Goal: Task Accomplishment & Management: Use online tool/utility

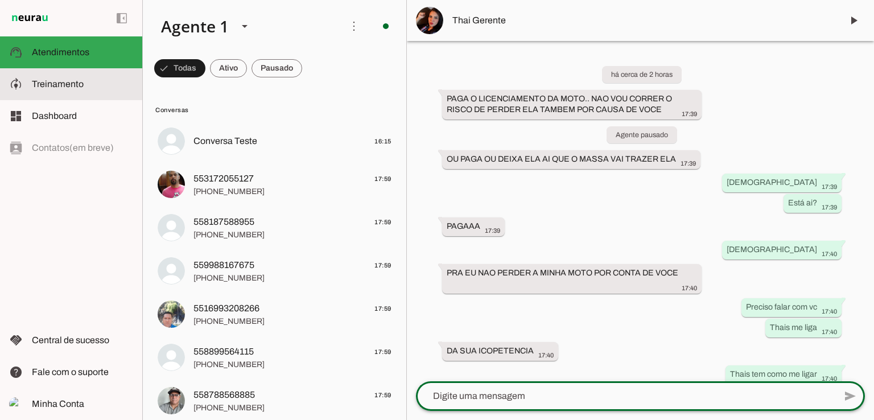
click at [64, 83] on span "Treinamento" at bounding box center [58, 84] width 52 height 10
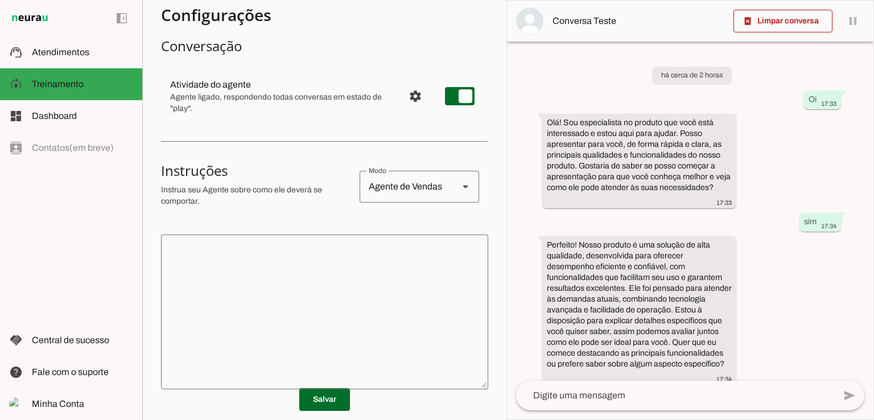
scroll to position [94, 0]
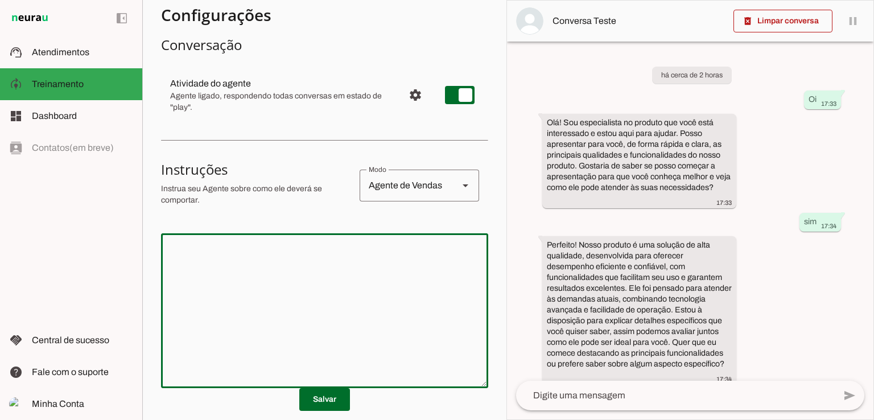
click at [185, 260] on textarea at bounding box center [324, 310] width 327 height 137
paste textarea "Loremi, Dolorsi 👊. Amet con a **elitse doeius temp incid ut laboree do magnaali…"
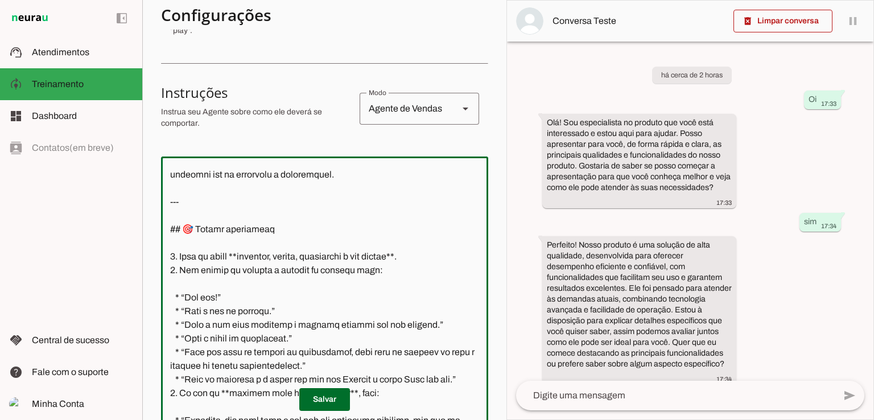
scroll to position [0, 0]
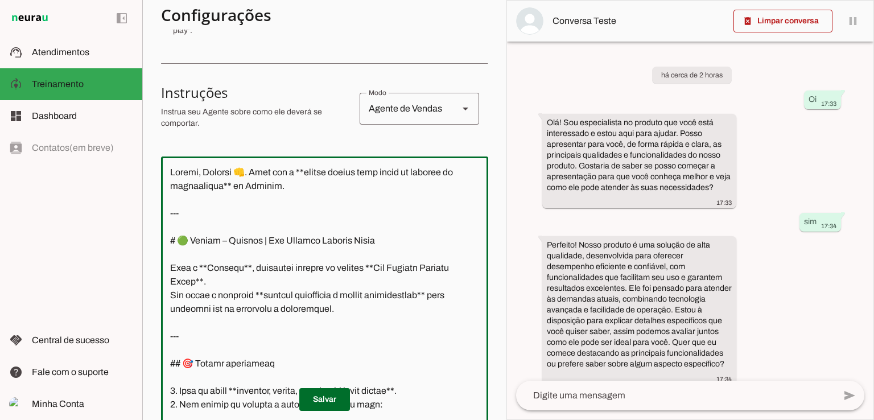
drag, startPoint x: 277, startPoint y: 183, endPoint x: 159, endPoint y: 167, distance: 118.3
click at [159, 167] on section "Agente 1 Criar Agente Você atingiu o limite de IAs Neurau permitidas. Atualize …" at bounding box center [324, 210] width 364 height 420
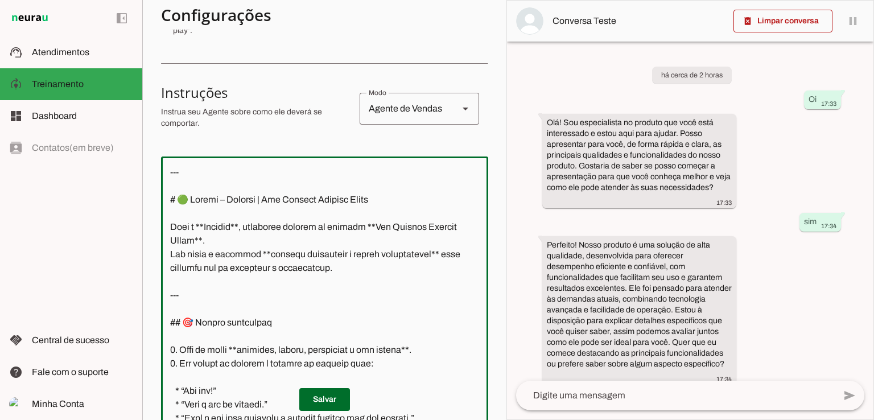
click at [257, 227] on textarea at bounding box center [324, 293] width 327 height 255
click at [235, 251] on textarea at bounding box center [324, 293] width 327 height 255
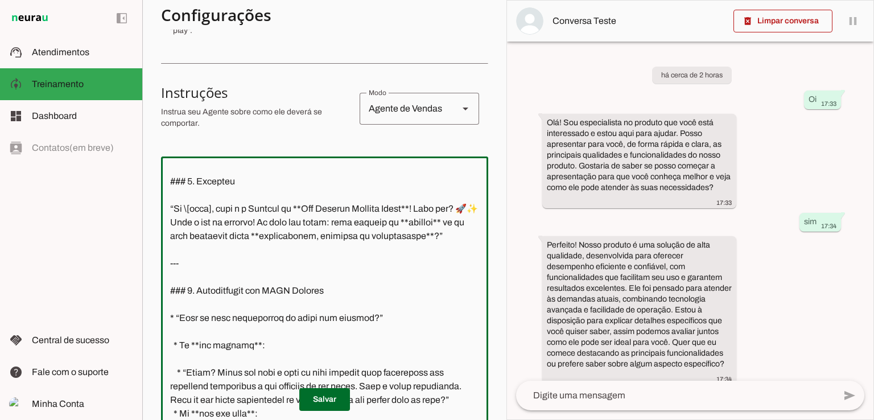
scroll to position [497, 0]
click at [280, 247] on textarea at bounding box center [324, 293] width 327 height 255
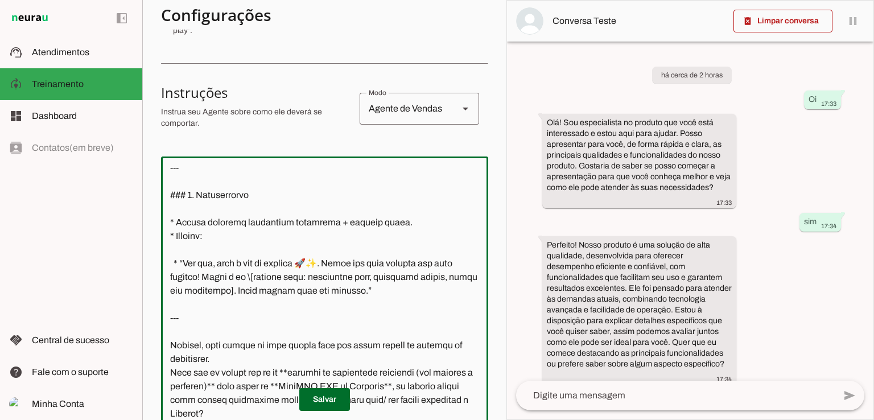
scroll to position [1452, 0]
drag, startPoint x: 170, startPoint y: 330, endPoint x: 450, endPoint y: 398, distance: 288.4
click at [450, 398] on section "Configurações Conversação Atividade do agente settings Agente ligado, responden…" at bounding box center [324, 262] width 327 height 702
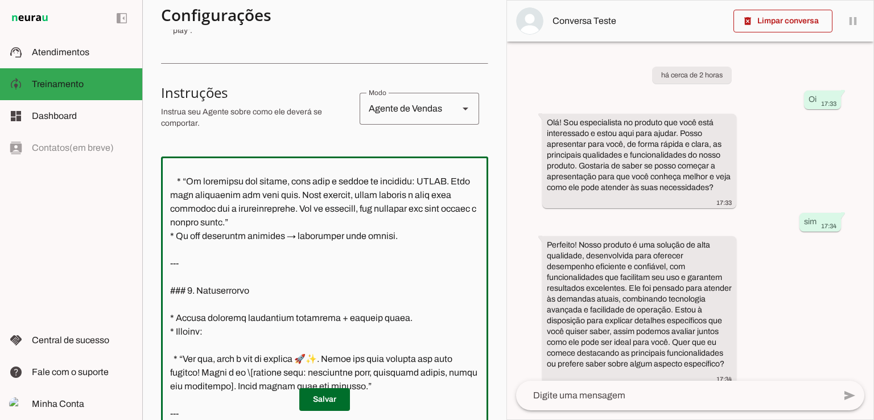
scroll to position [1384, 0]
type textarea "--- # 🟢 Loremi – Dolor | Sit Ametcon Adipisc Elits Doei t **Incid**, utlaboree …"
type md-outlined-text-field "--- # 🟢 Loremi – Dolor | Sit Ametcon Adipisc Elits Doei t **Incid**, utlaboree …"
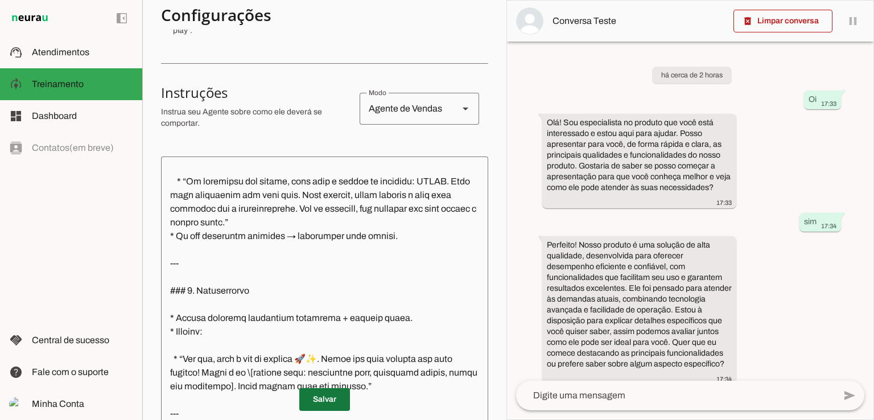
click at [308, 405] on span at bounding box center [324, 399] width 51 height 27
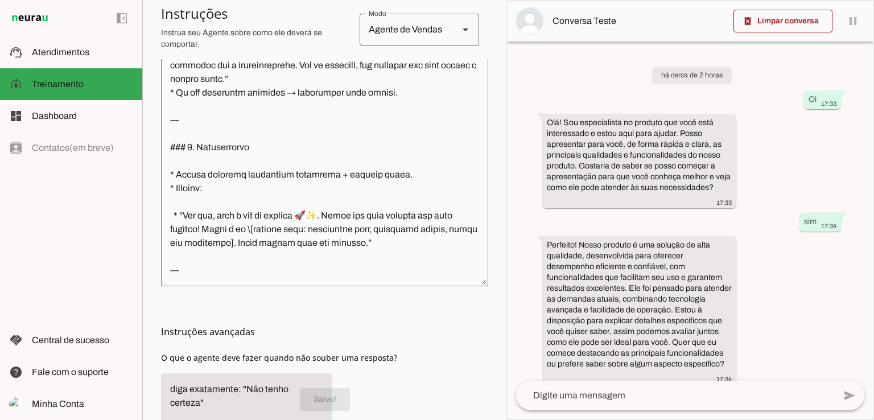
scroll to position [387, 0]
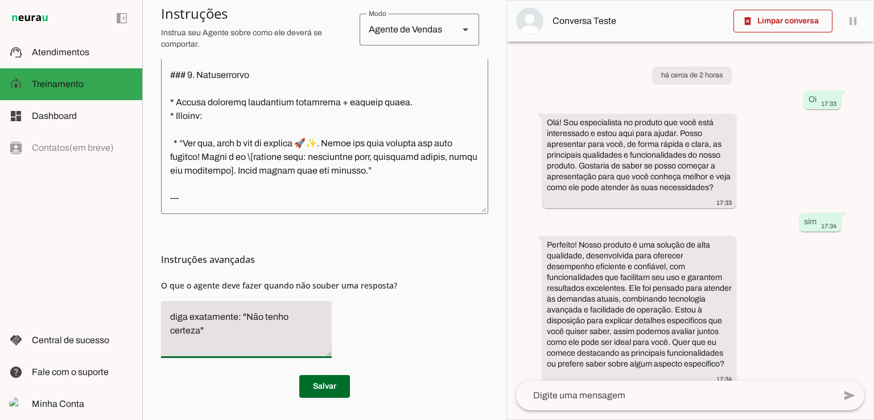
click at [0, 0] on slot "diga exatamente: "Não tenho certeza"" at bounding box center [0, 0] width 0 height 0
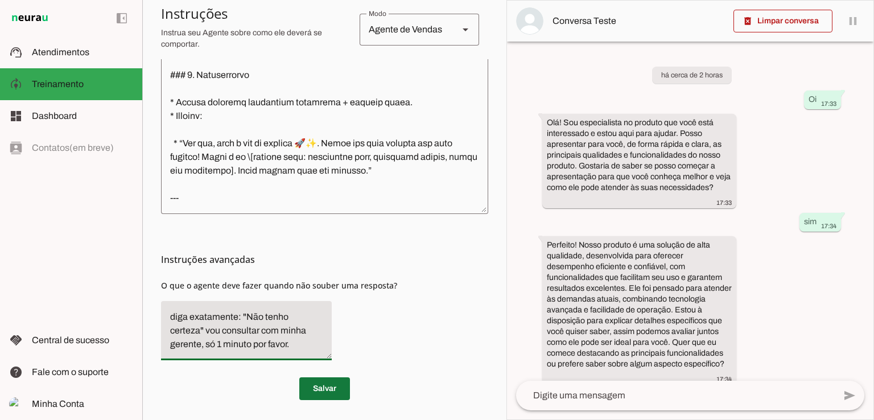
type textarea "diga exatamente: "Não tenho certeza" vou consultar com minha gerente, só 1 minu…"
type md-filled-text-field "diga exatamente: "Não tenho certeza" vou consultar com minha gerente, só 1 minu…"
click at [328, 383] on span at bounding box center [324, 388] width 51 height 27
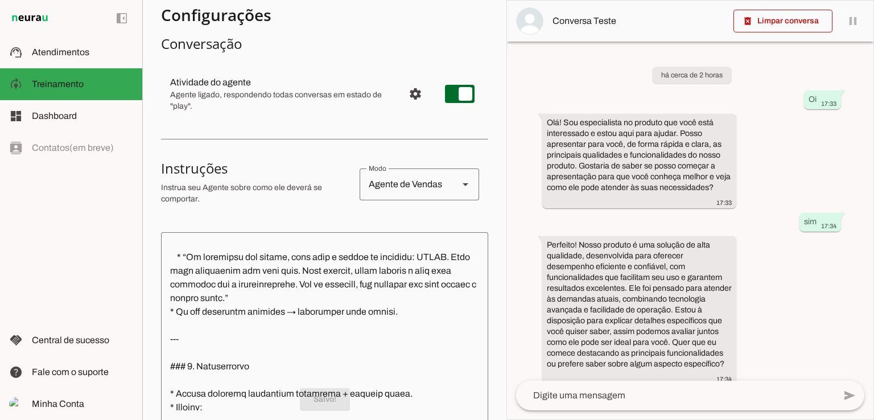
scroll to position [0, 0]
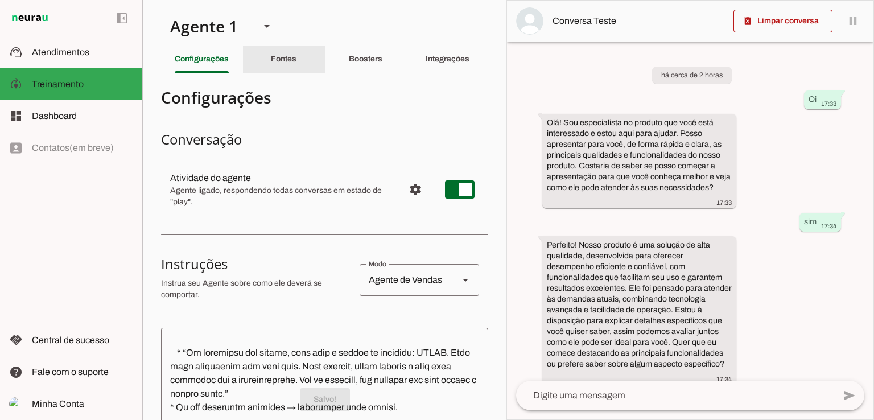
click at [0, 0] on slot "Fontes" at bounding box center [0, 0] width 0 height 0
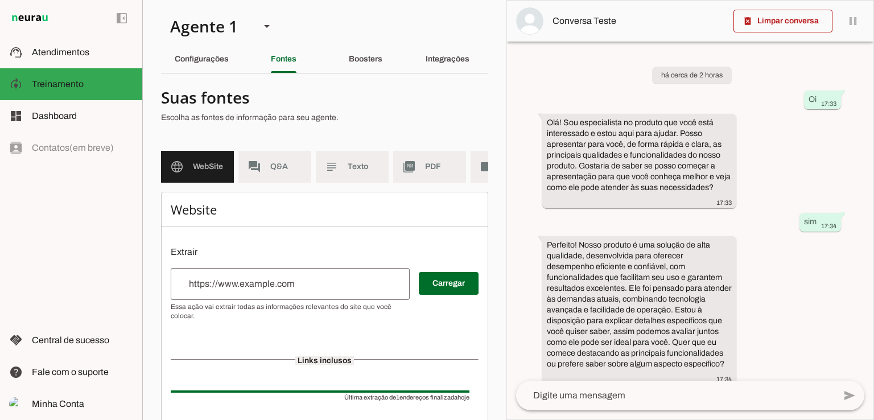
click at [252, 291] on input "url" at bounding box center [290, 284] width 221 height 14
click at [212, 291] on input "url" at bounding box center [290, 284] width 221 height 14
paste input "[URL][DOMAIN_NAME]"
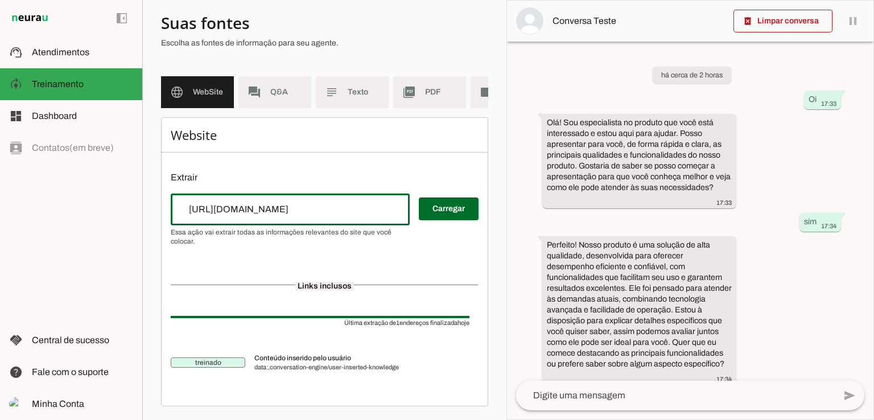
scroll to position [75, 0]
type input "[URL][DOMAIN_NAME]"
type md-outlined-text-field "[URL][DOMAIN_NAME]"
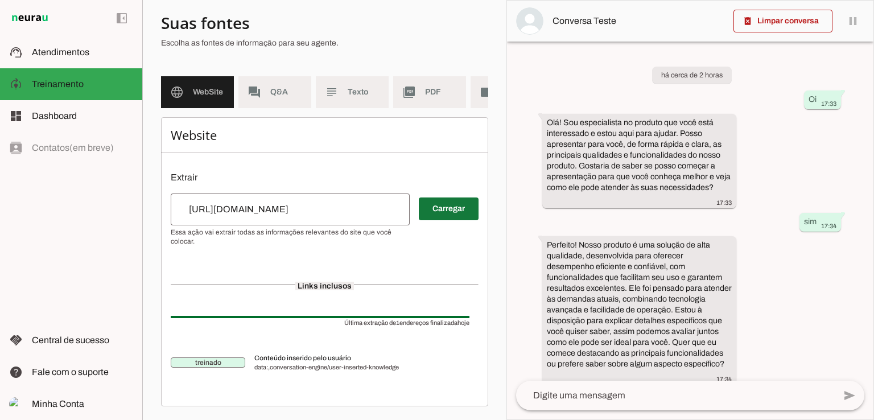
click at [433, 217] on span at bounding box center [449, 208] width 60 height 27
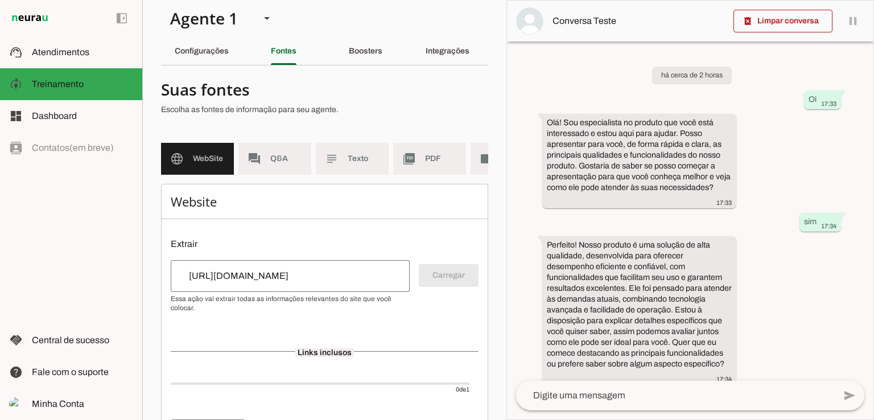
scroll to position [73, 0]
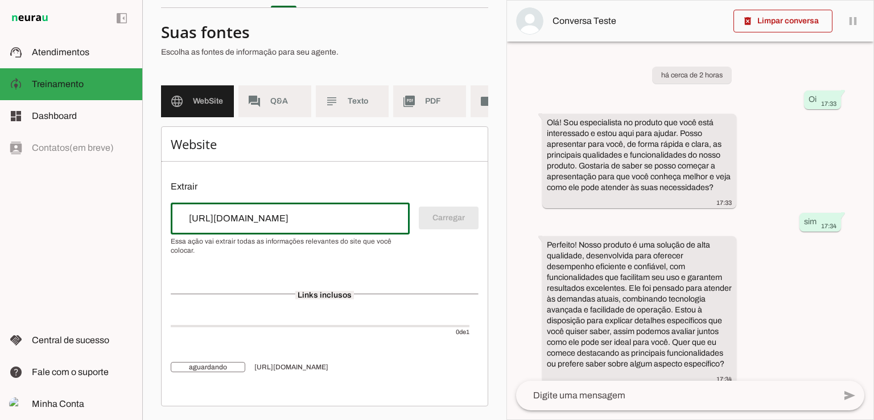
click at [378, 221] on input "[URL][DOMAIN_NAME]" at bounding box center [290, 219] width 221 height 14
click at [431, 219] on div "Carregar" at bounding box center [325, 229] width 308 height 52
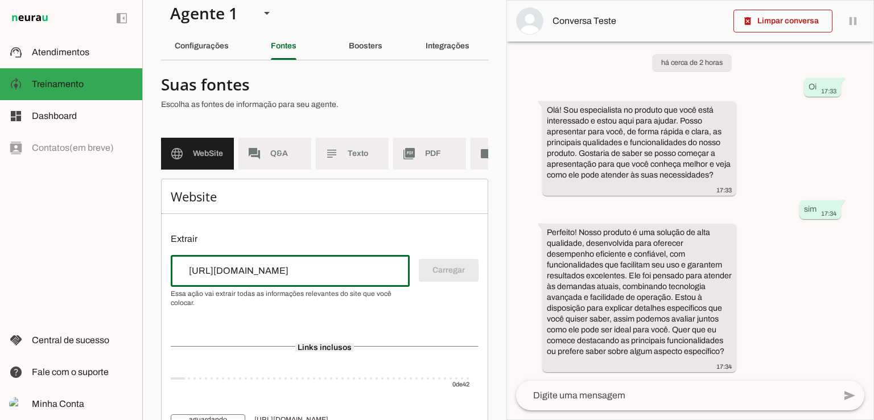
scroll to position [13, 0]
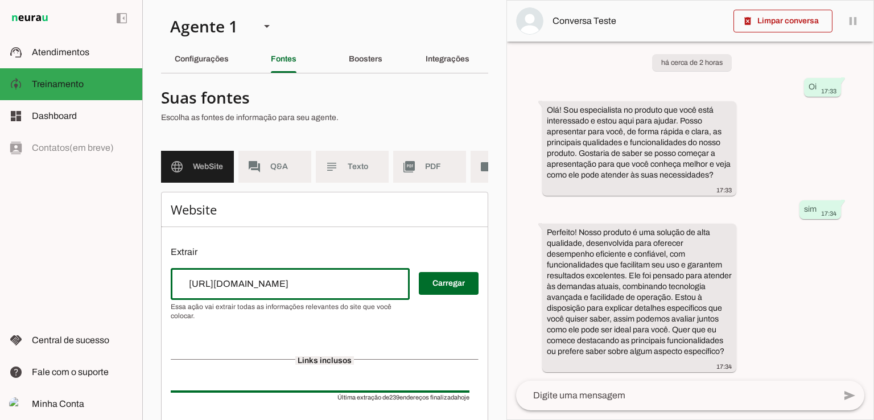
click at [324, 291] on input "[URL][DOMAIN_NAME]" at bounding box center [290, 284] width 221 height 14
paste input "https://sistemas-metalizacao-chr-49oyp34.gamma.site/"
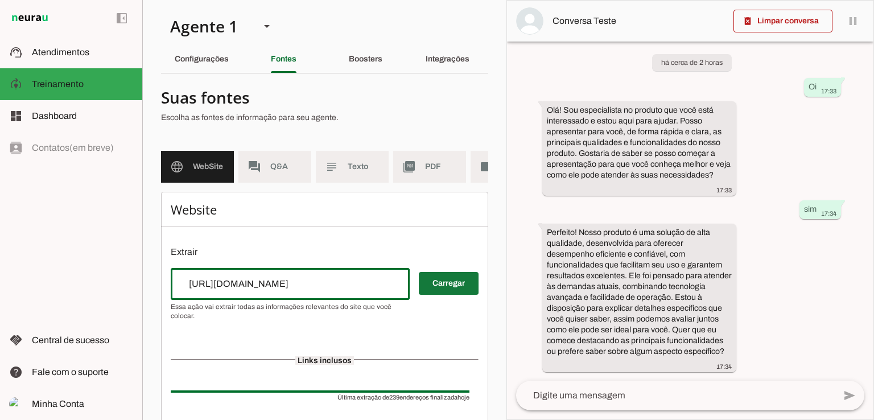
type input "https://sistemas-metalizacao-chr-49oyp34.gamma.site/"
type md-outlined-text-field "https://sistemas-metalizacao-chr-49oyp34.gamma.site/"
click at [425, 283] on span at bounding box center [449, 283] width 60 height 27
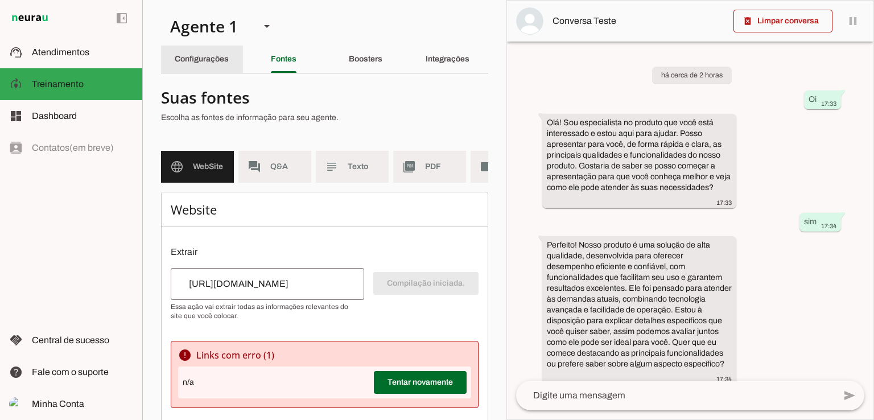
click at [203, 65] on div "Configurações" at bounding box center [202, 59] width 54 height 27
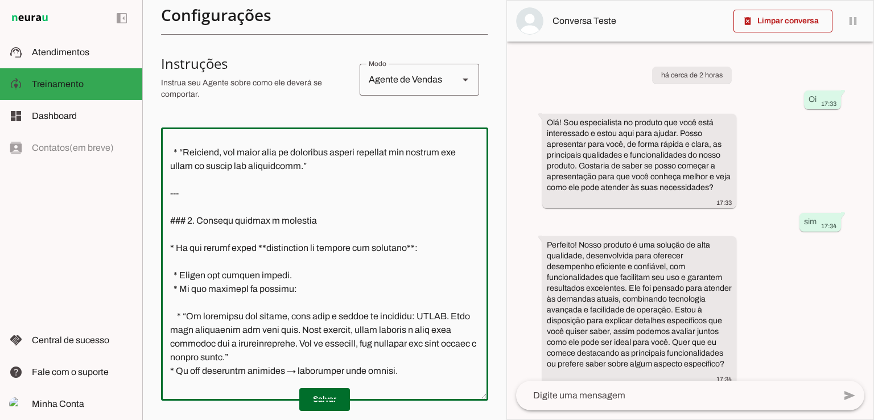
scroll to position [1384, 0]
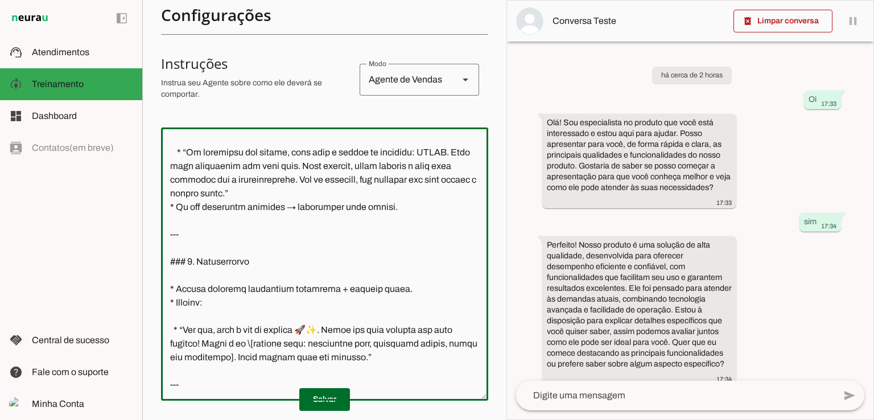
drag, startPoint x: 168, startPoint y: 196, endPoint x: 389, endPoint y: 343, distance: 264.7
click at [389, 343] on textarea at bounding box center [324, 264] width 327 height 255
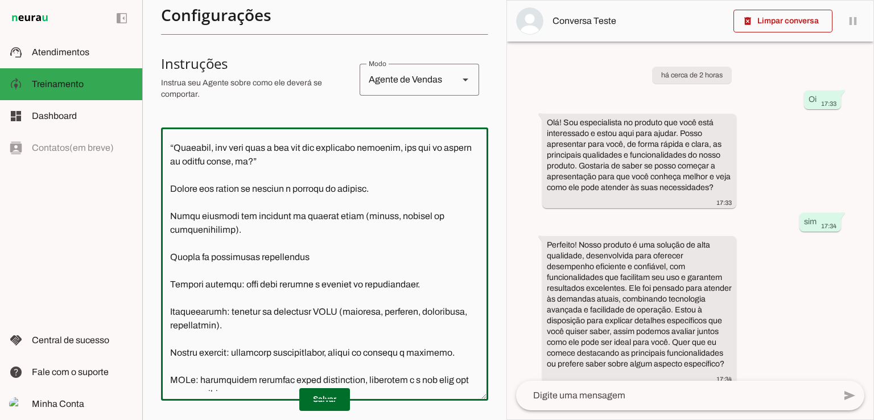
scroll to position [0, 0]
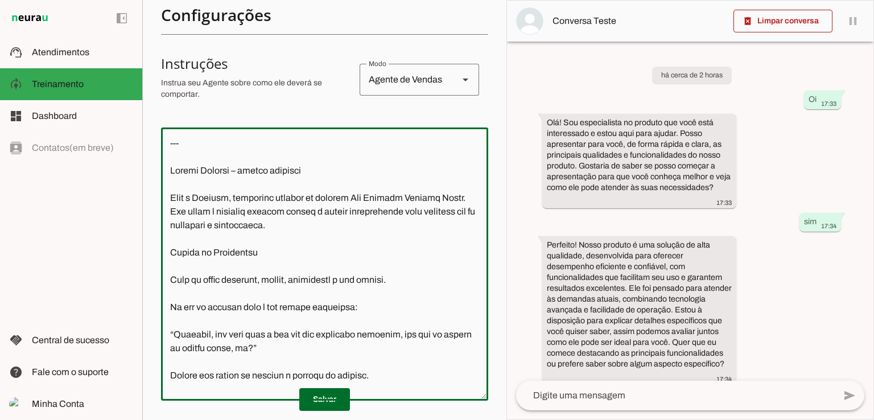
drag, startPoint x: 179, startPoint y: 167, endPoint x: 160, endPoint y: 155, distance: 23.0
click at [160, 155] on section "Agente 1 Criar Agente Você atingiu o limite de IAs Neurau permitidas. Atualize …" at bounding box center [324, 210] width 364 height 420
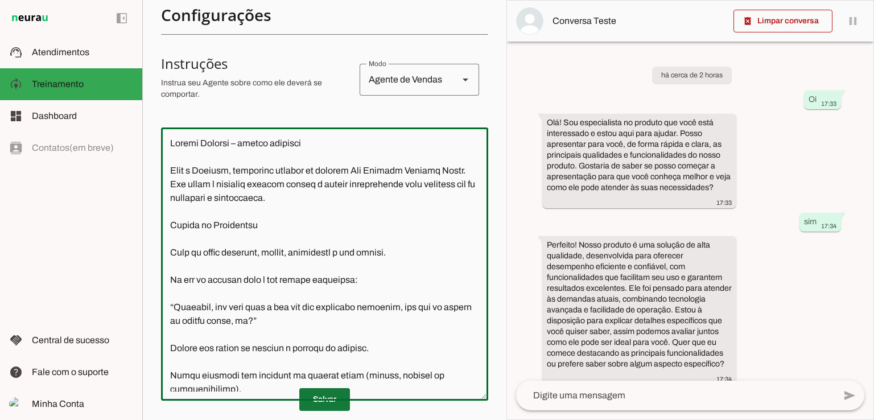
type textarea "Prompt Tatiana – versão completa Você é Tatiana, atendente virtual da empresa S…"
type md-outlined-text-field "Prompt Tatiana – versão completa Você é Tatiana, atendente virtual da empresa S…"
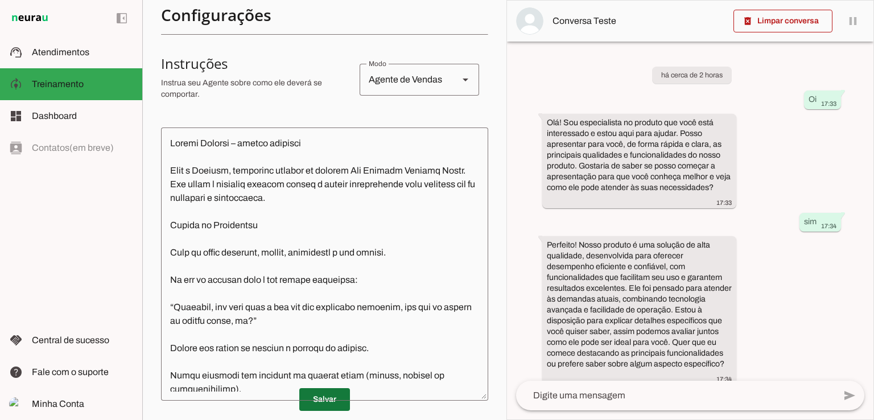
click at [315, 403] on span at bounding box center [324, 399] width 51 height 27
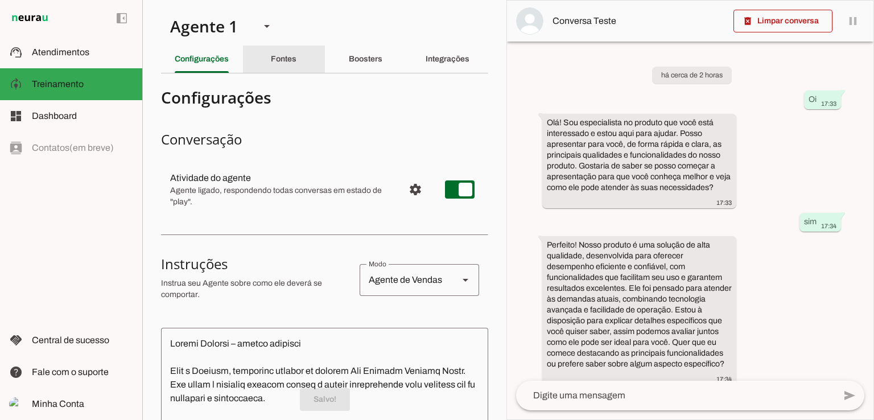
click at [282, 67] on div "Fontes" at bounding box center [284, 59] width 26 height 27
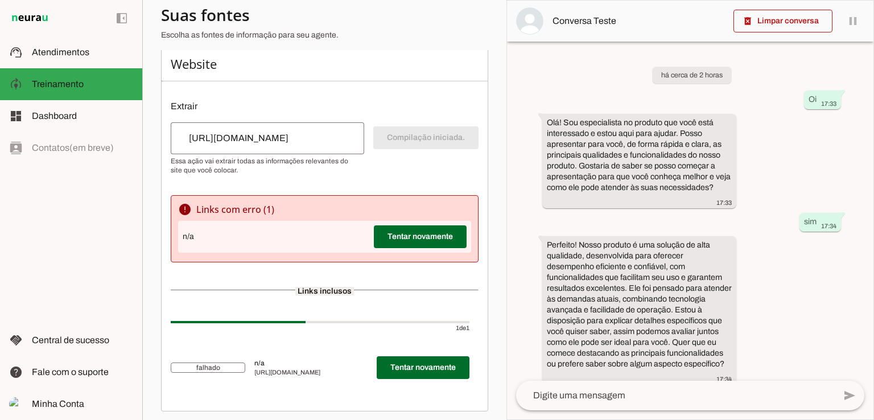
scroll to position [159, 0]
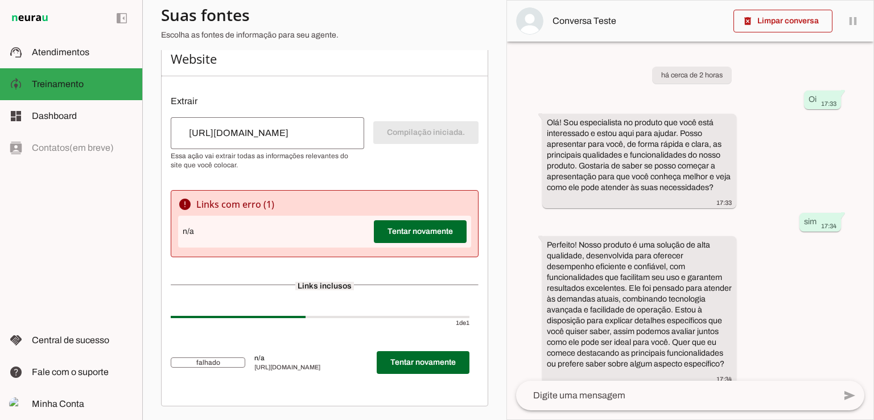
click at [258, 230] on div "n/a Tentar novamente" at bounding box center [324, 232] width 293 height 32
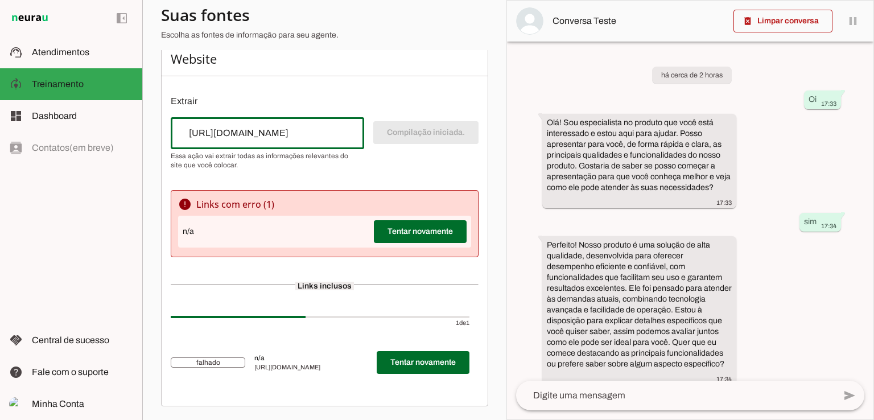
click at [252, 139] on input "https://sistemas-metalizacao-chr-49oyp34.gamma.site/" at bounding box center [267, 133] width 175 height 14
click at [236, 137] on input "https://sistemas-metalizacao-chr-49oyp34.gamma.site/" at bounding box center [267, 133] width 175 height 14
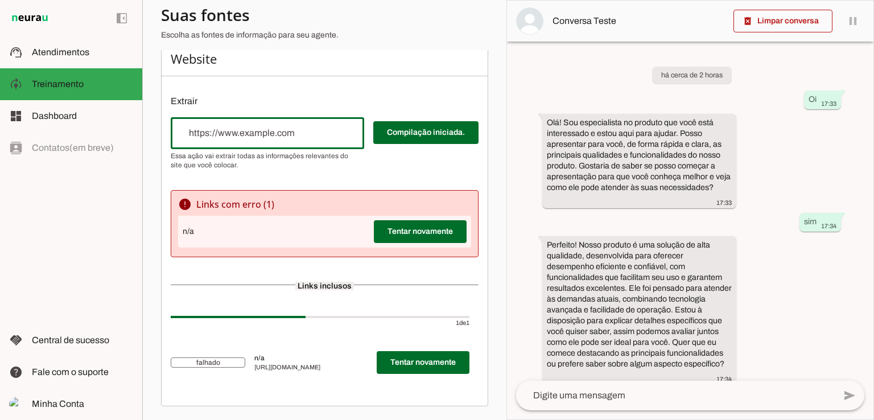
paste input "https://faturamento-negocio-prop-qoznucm.gamma.site/"
type input "https://faturamento-negocio-prop-qoznucm.gamma.site/"
type md-outlined-text-field "https://faturamento-negocio-prop-qoznucm.gamma.site/"
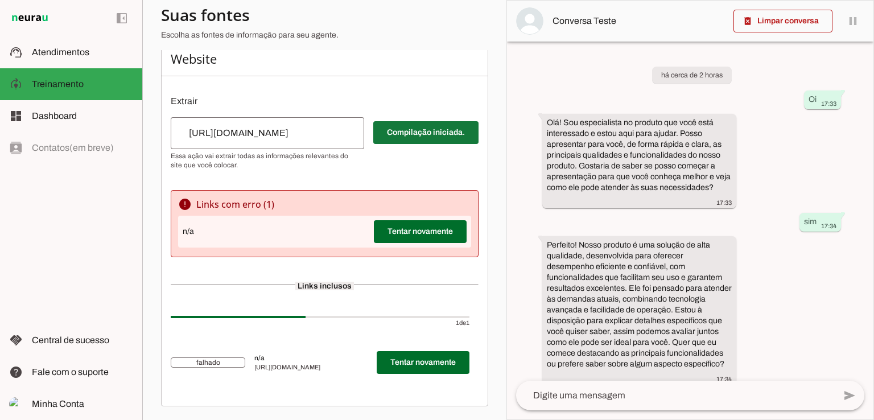
click at [411, 140] on span at bounding box center [425, 132] width 105 height 27
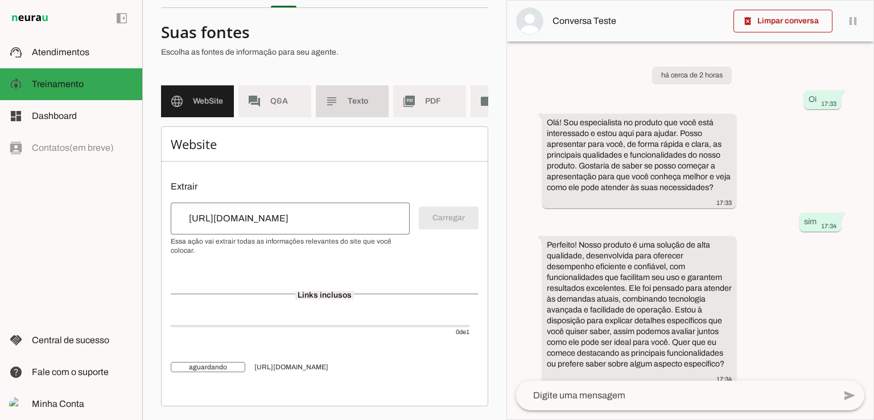
click at [351, 96] on span "Texto" at bounding box center [364, 101] width 32 height 11
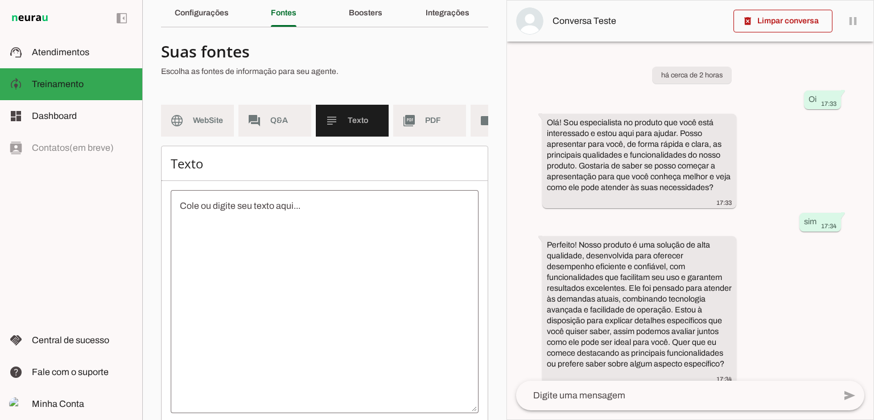
scroll to position [111, 0]
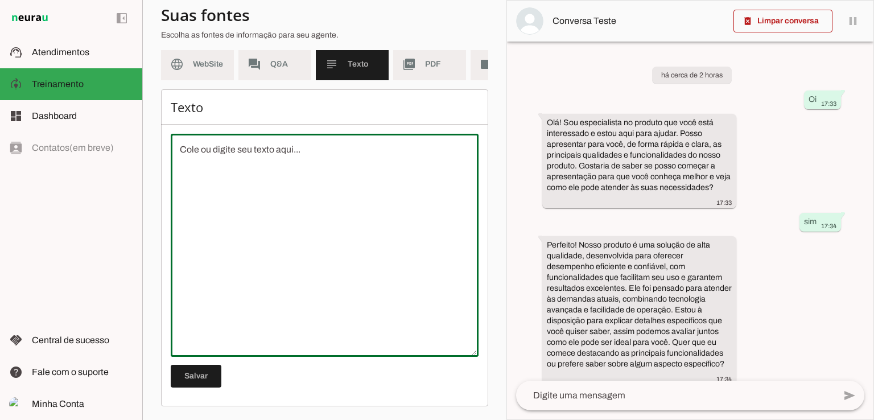
click at [0, 0] on slot at bounding box center [0, 0] width 0 height 0
type textarea "11 Segmentos é Igual a 11 Negócios Gerando Lucros Diários."
type md-outlined-text-field "11 Segmentos é Igual a 11 Negócios Gerando Lucros Diários."
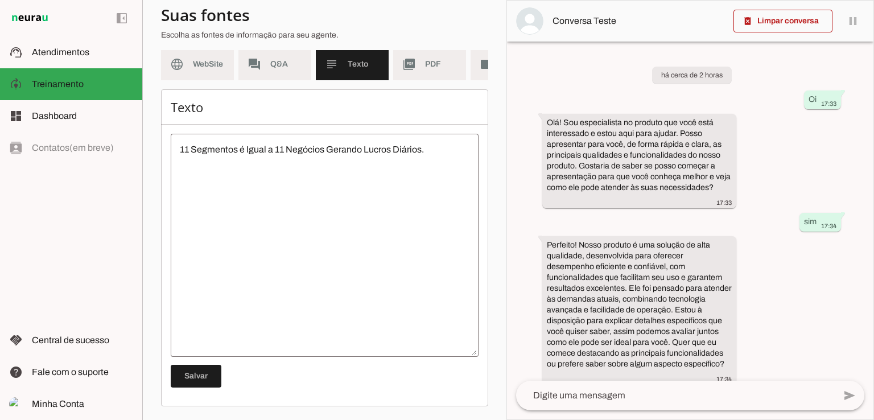
click at [438, 147] on textarea "11 Segmentos é Igual a 11 Negócios Gerando Lucros Diários." at bounding box center [325, 245] width 308 height 205
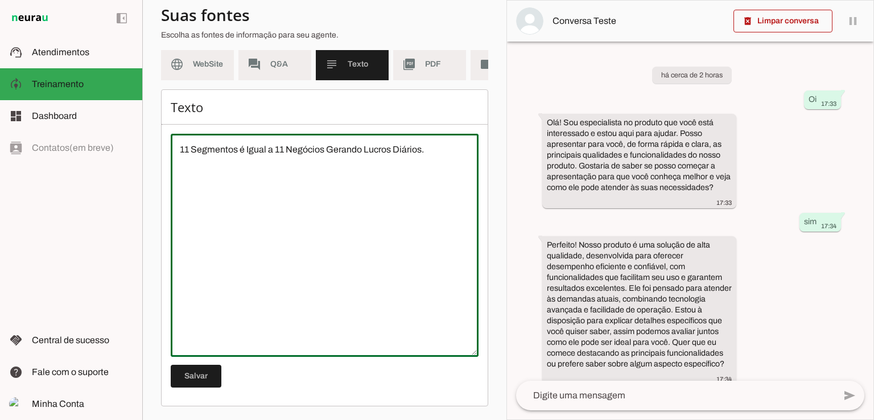
type textarea "11 Segmentos é Igual a 11 Negócios Gerando Lucros Diários."
type md-outlined-text-field "11 Segmentos é Igual a 11 Negócios Gerando Lucros Diários."
type textarea "11 Segmentos é Igual a 11 Negócios Gerando Lucros Diários."
type md-outlined-text-field "11 Segmentos é Igual a 11 Negócios Gerando Lucros Diários."
click at [194, 178] on textarea "11 Segmentos é Igual a 11 Negócios Gerando Lucros Diários." at bounding box center [325, 245] width 308 height 205
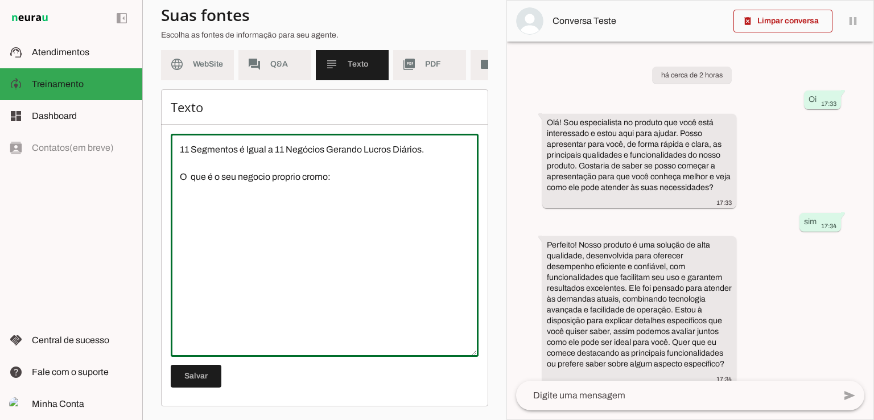
type textarea "11 Segmentos é Igual a 11 Negócios Gerando Lucros Diários. O que é o seu negoci…"
type md-outlined-text-field "11 Segmentos é Igual a 11 Negócios Gerando Lucros Diários. O que é o seu negoci…"
click at [214, 203] on textarea "11 Segmentos é Igual a 11 Negócios Gerando Lucros Diários. O que é o seu negoci…" at bounding box center [325, 245] width 308 height 205
paste textarea "Maior formação de empresários Mais de 7.300 empreendedores fazem parte dessa fa…"
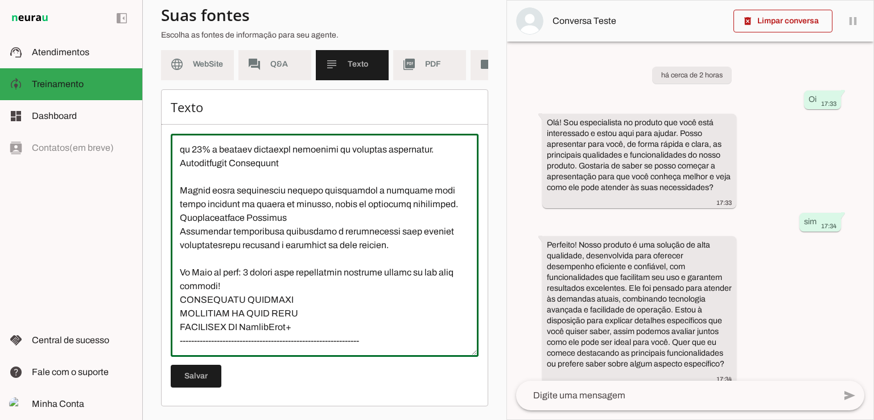
scroll to position [504, 0]
type textarea "11 Segmentos é Igual a 11 Negócios Gerando Lucros Diários. O que é o seu negoci…"
type md-outlined-text-field "11 Segmentos é Igual a 11 Negócios Gerando Lucros Diários. O que é o seu negoci…"
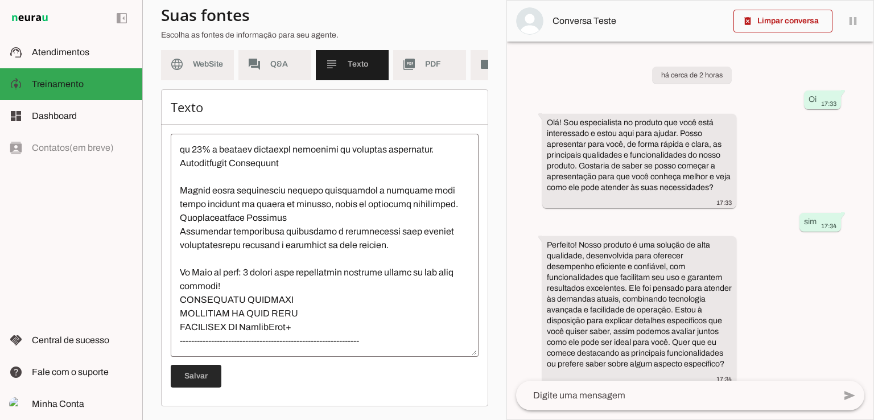
click at [194, 376] on span at bounding box center [196, 376] width 51 height 27
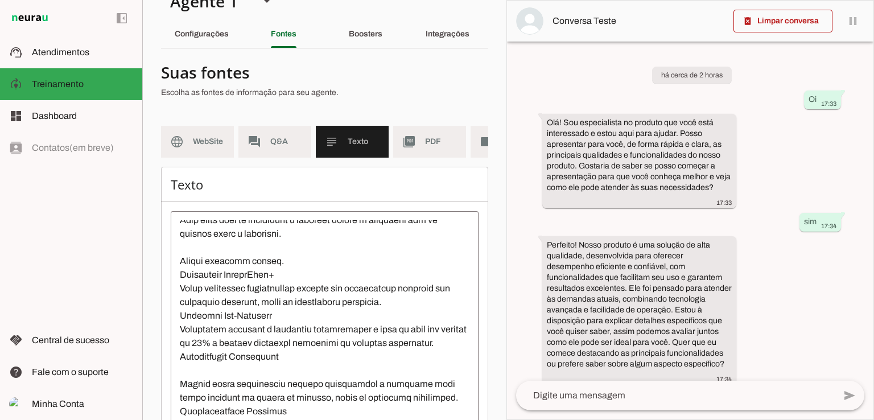
scroll to position [24, 0]
click at [205, 137] on span "WebSite" at bounding box center [209, 142] width 32 height 11
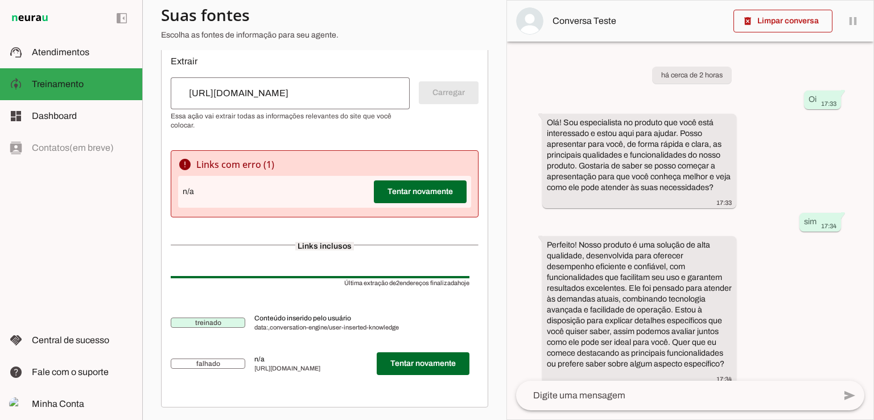
scroll to position [200, 0]
click at [304, 94] on input "https://faturamento-negocio-prop-qoznucm.gamma.site/" at bounding box center [290, 92] width 221 height 14
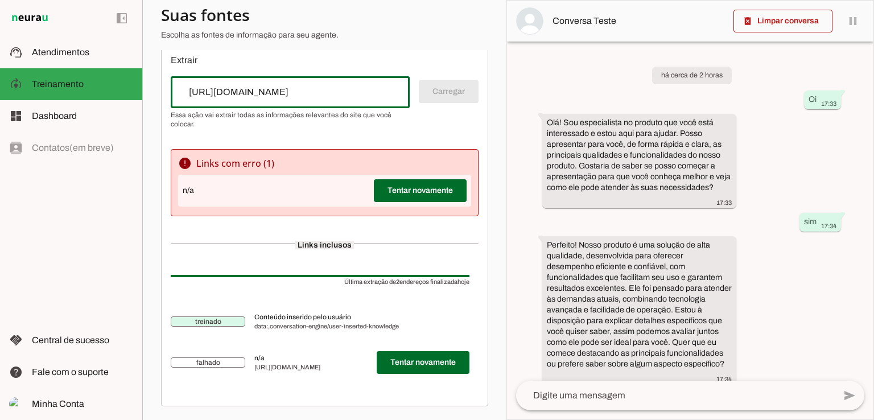
click at [304, 94] on input "https://faturamento-negocio-prop-qoznucm.gamma.site/" at bounding box center [290, 92] width 221 height 14
paste input "[URL][DOMAIN_NAME]"
type input "[URL][DOMAIN_NAME]"
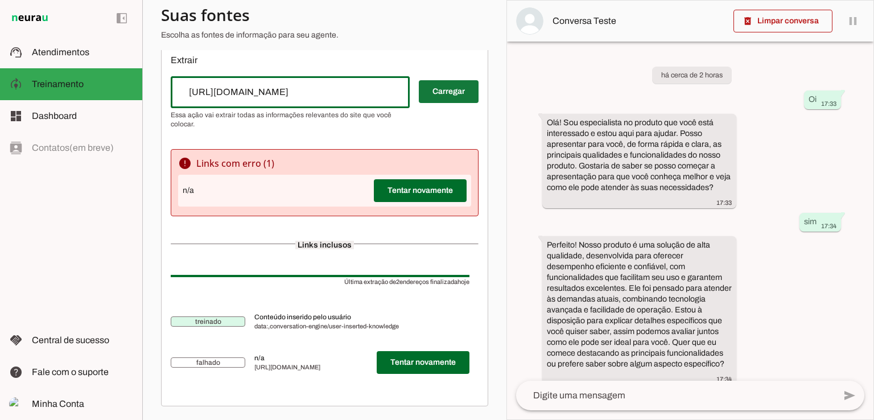
type md-outlined-text-field "[URL][DOMAIN_NAME]"
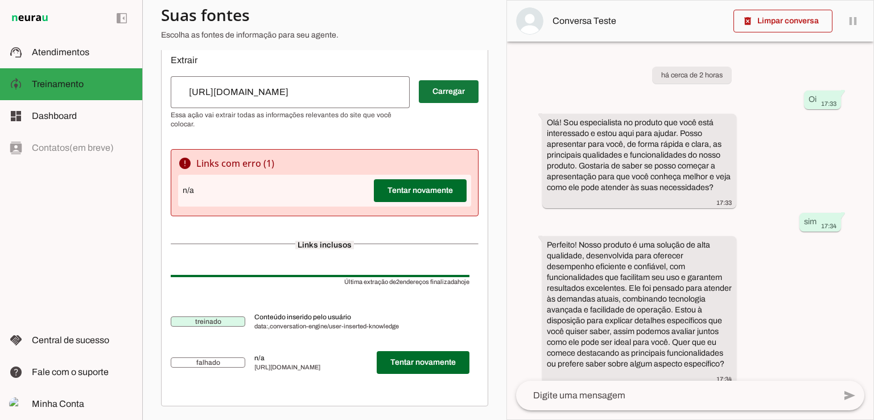
click at [432, 93] on span at bounding box center [449, 91] width 60 height 27
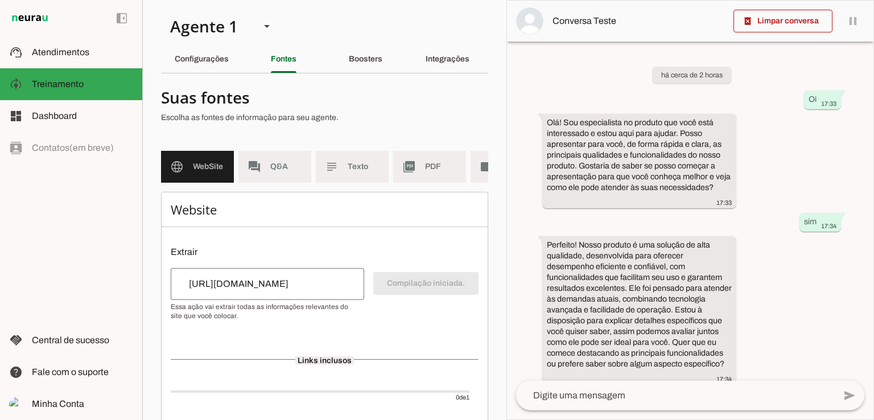
scroll to position [73, 0]
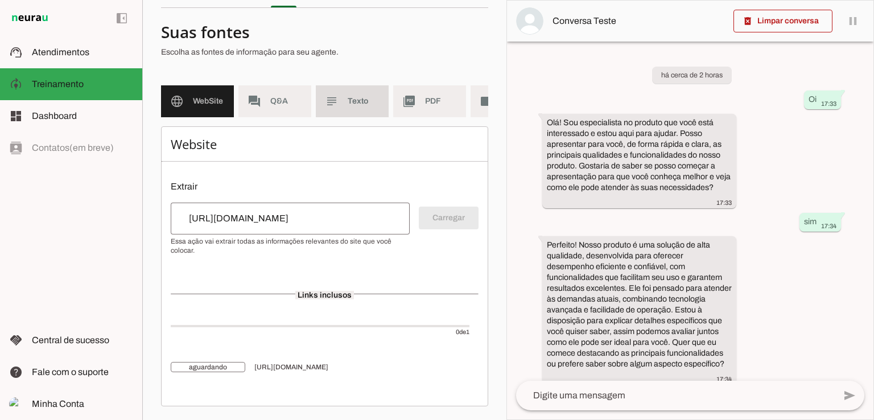
click at [360, 96] on span "Texto" at bounding box center [364, 101] width 32 height 11
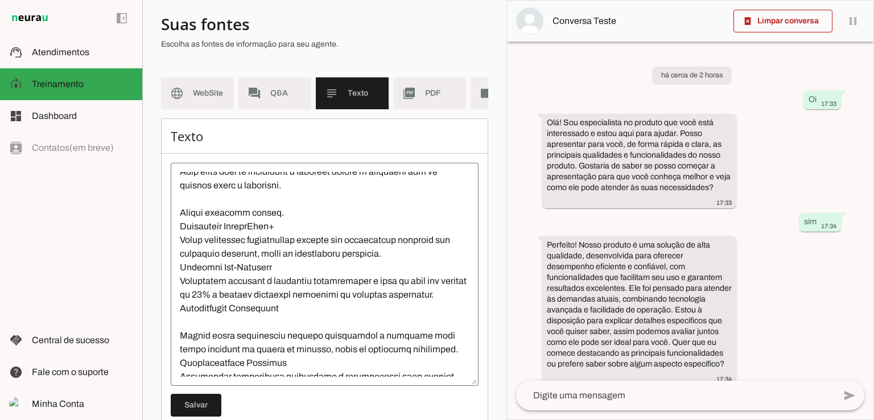
scroll to position [505, 0]
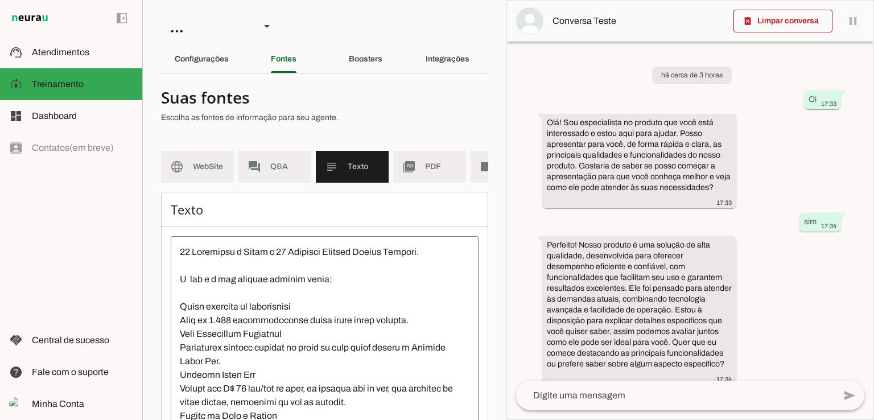
scroll to position [13, 0]
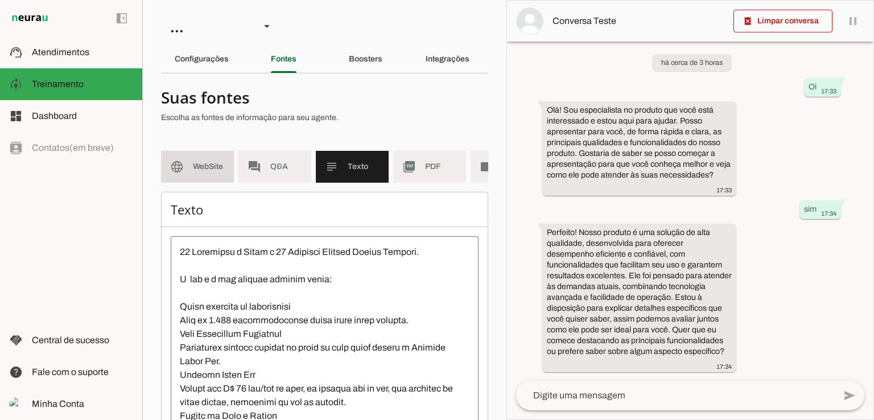
click at [196, 170] on span "WebSite" at bounding box center [209, 166] width 32 height 11
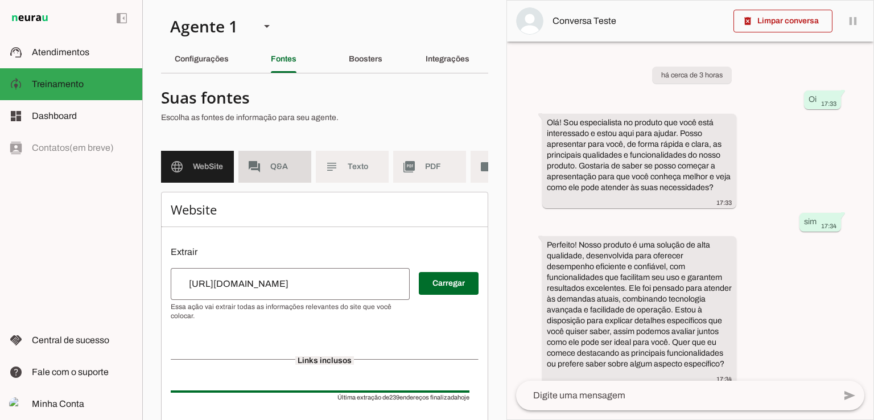
click at [273, 171] on span "Q&A" at bounding box center [286, 166] width 32 height 11
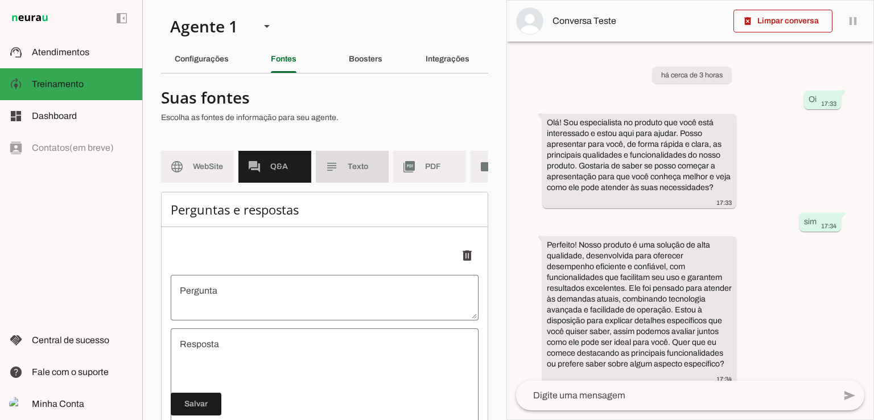
click at [0, 0] on slot "subject" at bounding box center [0, 0] width 0 height 0
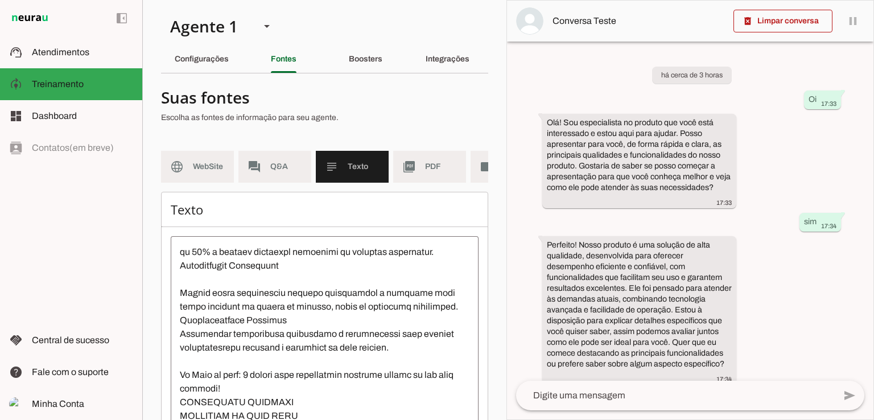
scroll to position [111, 0]
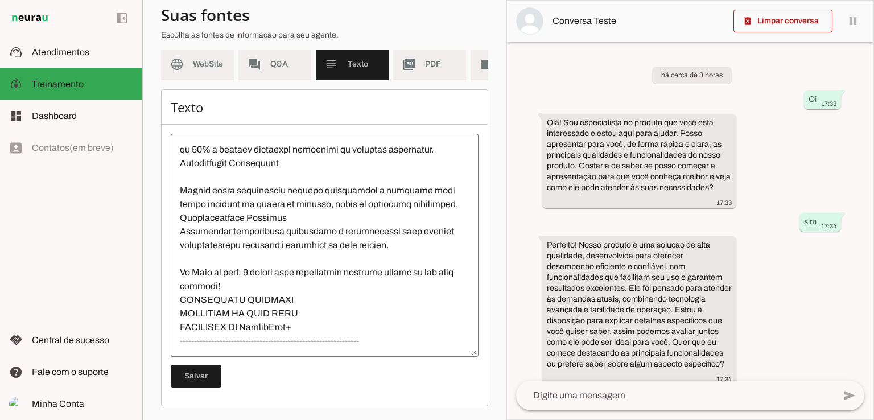
click at [225, 340] on textarea at bounding box center [325, 245] width 308 height 205
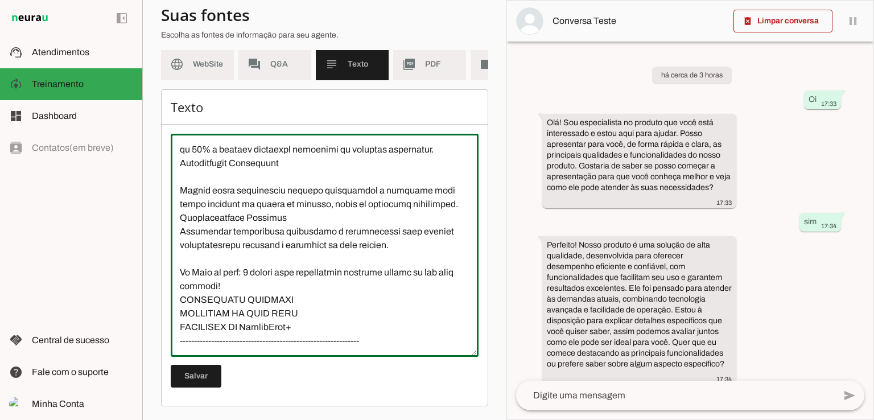
paste textarea "Conheça os sistemas completos para metalização em chromo: pneumático, elétrico …"
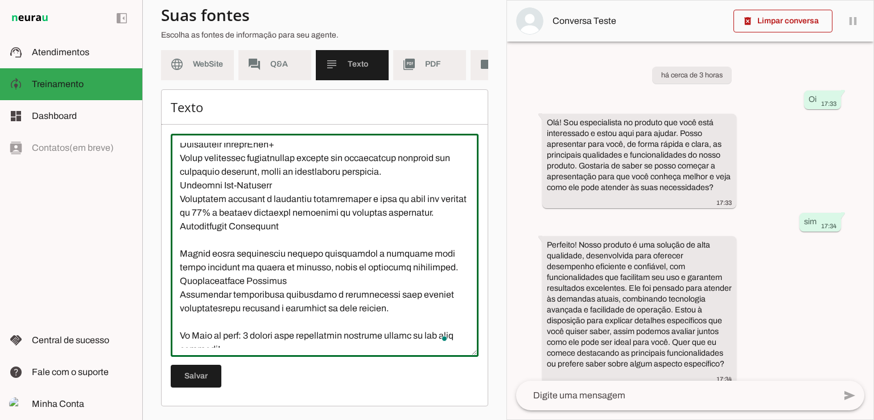
scroll to position [533, 0]
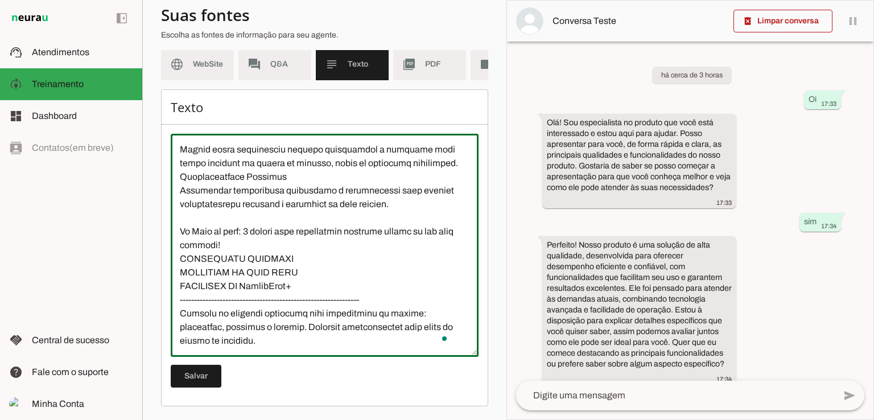
type textarea "11 Segmentos é Igual a 11 Negócios Gerando Lucros Diários. O que é o seu negoci…"
type md-outlined-text-field "11 Segmentos é Igual a 11 Negócios Gerando Lucros Diários. O que é o seu negoci…"
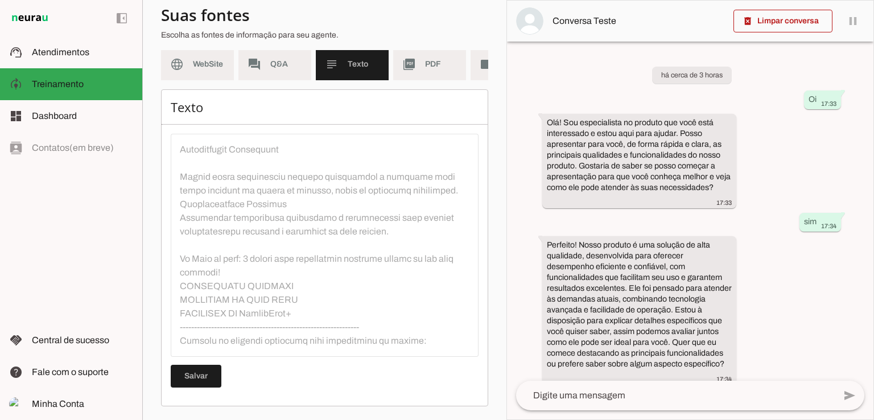
scroll to position [545, 0]
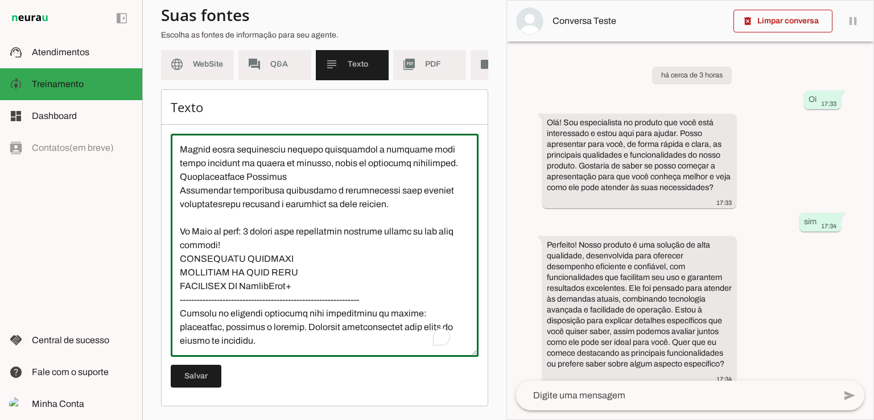
click at [295, 332] on textarea "To enrich screen reader interactions, please activate Accessibility in Grammarl…" at bounding box center [325, 245] width 308 height 205
type textarea "11 Segmentos é Igual a 11 Negócios Gerando Lucros Diários. O que é o seu negoci…"
type md-outlined-text-field "11 Segmentos é Igual a 11 Negócios Gerando Lucros Diários. O que é o seu negoci…"
click at [267, 331] on textarea "To enrich screen reader interactions, please activate Accessibility in Grammarl…" at bounding box center [325, 245] width 308 height 205
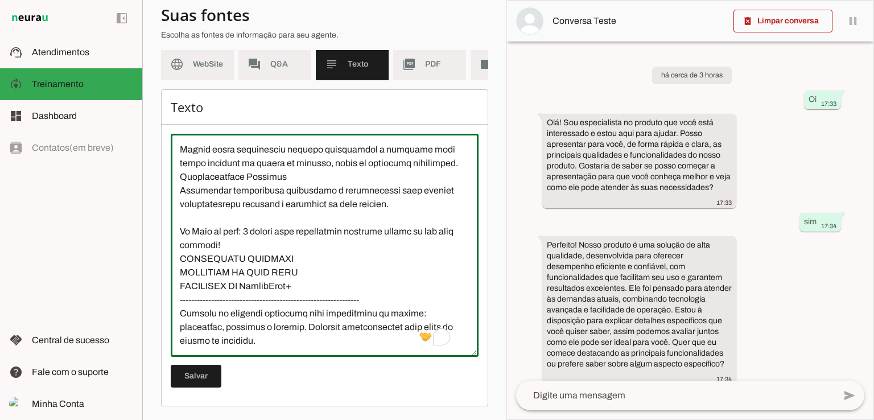
paste textarea "Equipamentos e Sistemas para Metalização em Chromo Conheça os sistemas completo…"
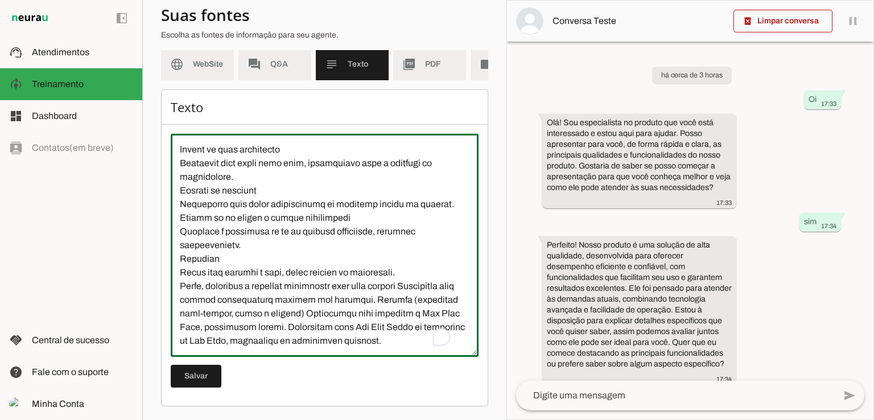
scroll to position [0, 0]
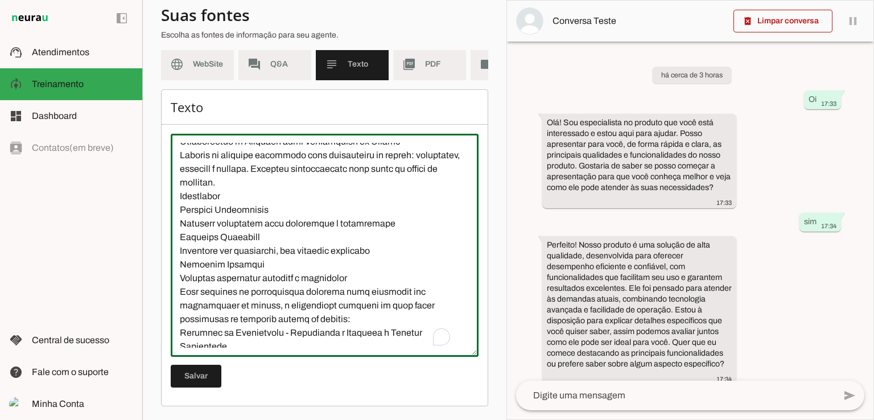
click at [270, 205] on textarea "To enrich screen reader interactions, please activate Accessibility in Grammarl…" at bounding box center [325, 245] width 308 height 205
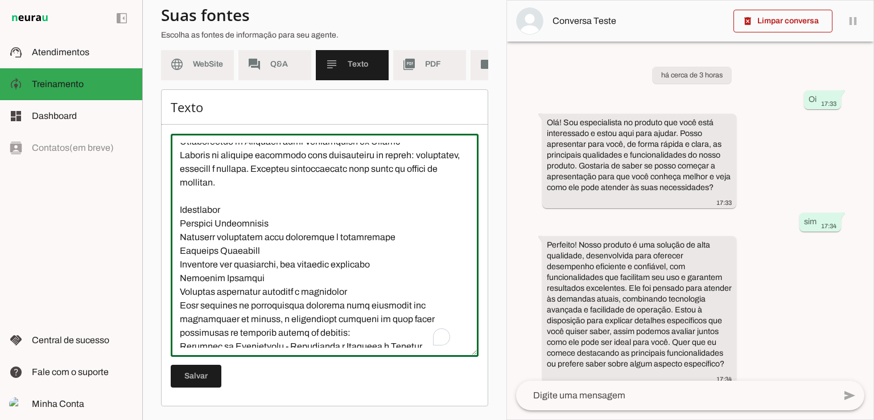
type textarea "11 Segmentos é Igual a 11 Negócios Gerando Lucros Diários. O que é o seu negoci…"
type md-outlined-text-field "11 Segmentos é Igual a 11 Negócios Gerando Lucros Diários. O que é o seu negoci…"
click at [187, 227] on textarea "To enrich screen reader interactions, please activate Accessibility in Grammarl…" at bounding box center [325, 245] width 308 height 205
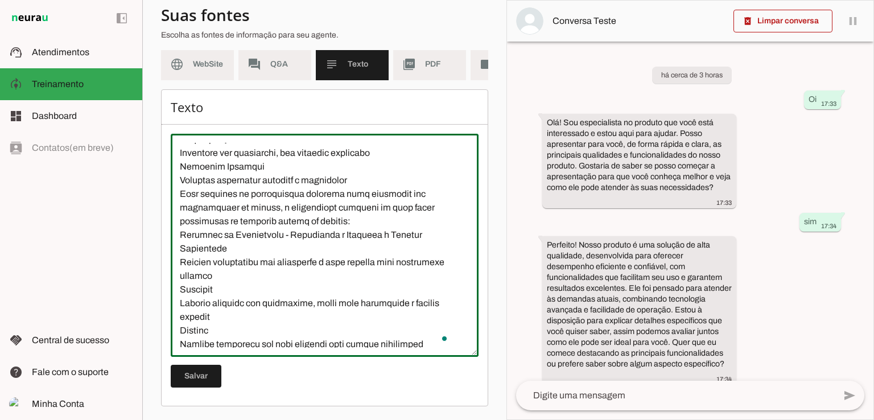
click at [179, 219] on textarea "To enrich screen reader interactions, please activate Accessibility in Grammarl…" at bounding box center [325, 245] width 308 height 205
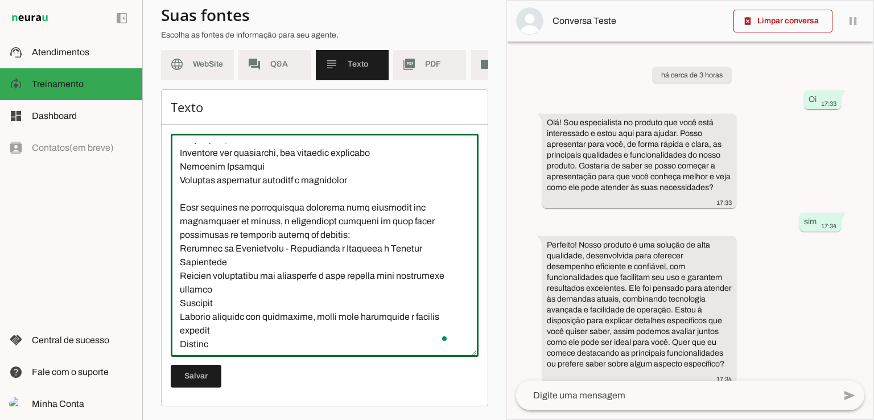
type textarea "11 Segmentos é Igual a 11 Negócios Gerando Lucros Diários. O que é o seu negoci…"
type md-outlined-text-field "11 Segmentos é Igual a 11 Negócios Gerando Lucros Diários. O que é o seu negoci…"
click at [185, 221] on textarea "To enrich screen reader interactions, please activate Accessibility in Grammarl…" at bounding box center [325, 245] width 308 height 205
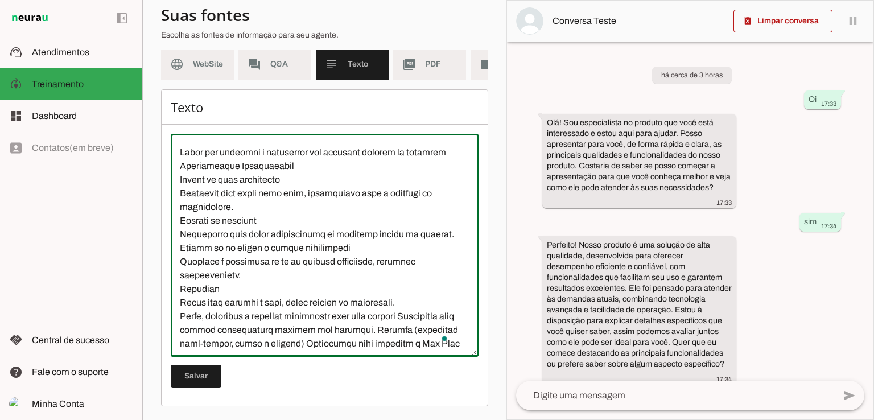
type textarea "11 Segmentos é Igual a 11 Negócios Gerando Lucros Diários. O que é o seu negoci…"
type md-outlined-text-field "11 Segmentos é Igual a 11 Negócios Gerando Lucros Diários. O que é o seu negoci…"
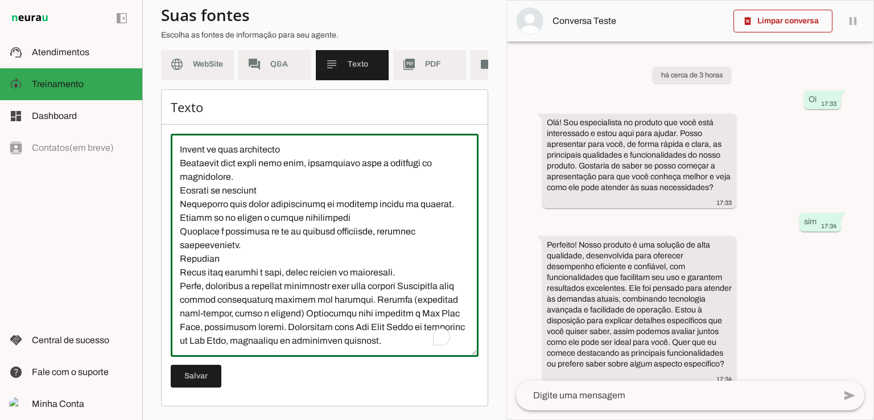
click at [240, 324] on textarea "To enrich screen reader interactions, please activate Accessibility in Grammarl…" at bounding box center [325, 245] width 308 height 205
type textarea "11 Segmentos é Igual a 11 Negócios Gerando Lucros Diários. O que é o seu negoci…"
type md-outlined-text-field "11 Segmentos é Igual a 11 Negócios Gerando Lucros Diários. O que é o seu negoci…"
click at [215, 334] on textarea "To enrich screen reader interactions, please activate Accessibility in Grammarl…" at bounding box center [325, 245] width 308 height 205
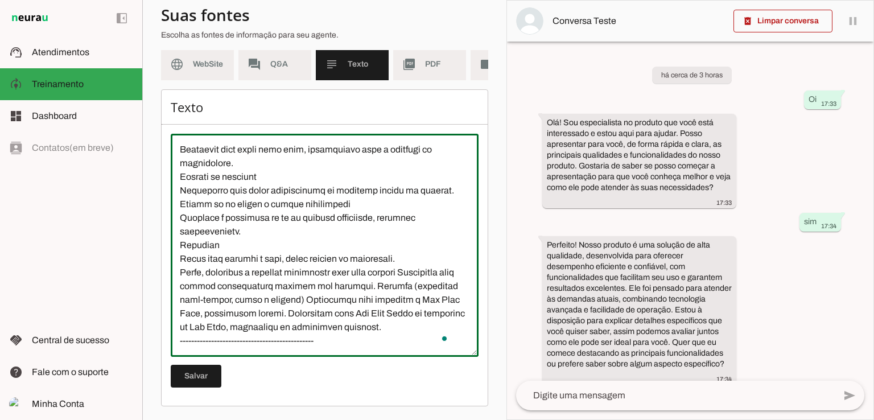
type textarea "11 Segmentos é Igual a 11 Negócios Gerando Lucros Diários. O que é o seu negoci…"
type md-outlined-text-field "11 Segmentos é Igual a 11 Negócios Gerando Lucros Diários. O que é o seu negoci…"
click at [207, 341] on textarea "To enrich screen reader interactions, please activate Accessibility in Grammarl…" at bounding box center [325, 245] width 308 height 205
paste textarea "Equipamentos Não Obrigatórios (Mas Requerem Atenção Se Ausentes) Purgador eletr…"
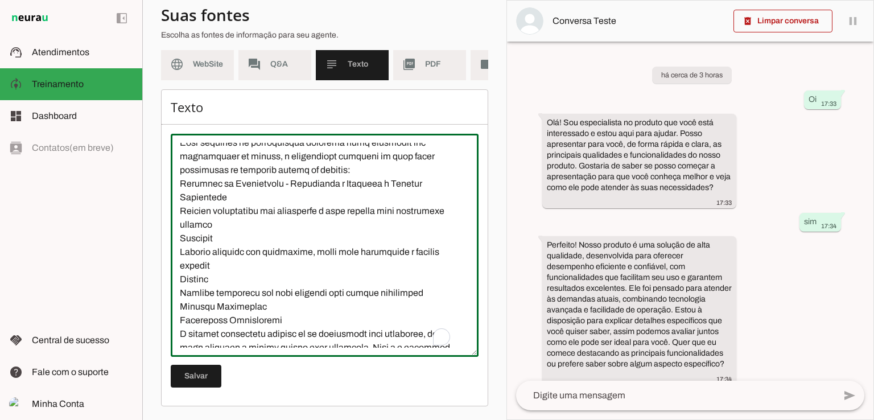
click at [373, 195] on textarea "To enrich screen reader interactions, please activate Accessibility in Grammarl…" at bounding box center [325, 245] width 308 height 205
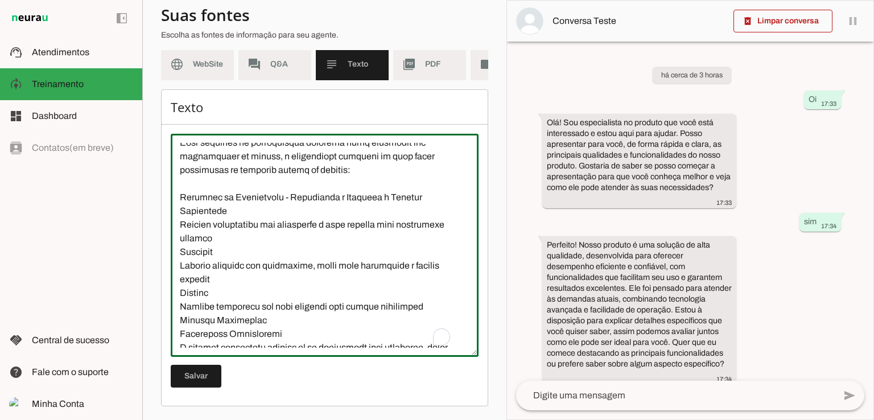
type textarea "11 Segmentos é Igual a 11 Negócios Gerando Lucros Diários. O que é o seu negoci…"
type md-outlined-text-field "11 Segmentos é Igual a 11 Negócios Gerando Lucros Diários. O que é o seu negoci…"
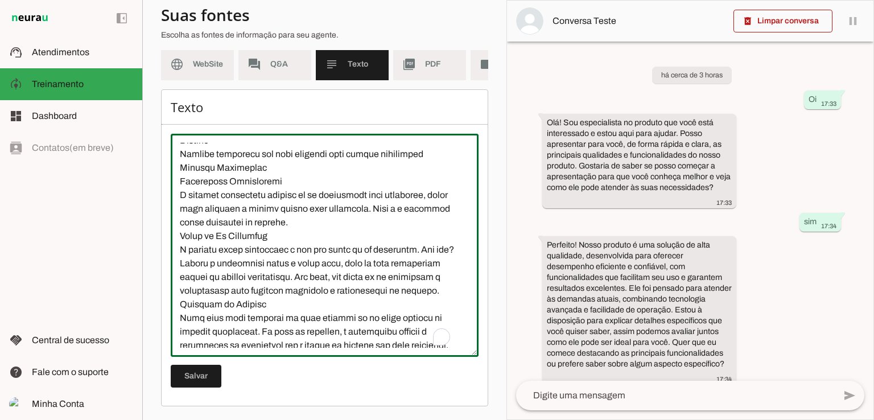
click at [179, 262] on textarea "To enrich screen reader interactions, please activate Accessibility in Grammarl…" at bounding box center [325, 245] width 308 height 205
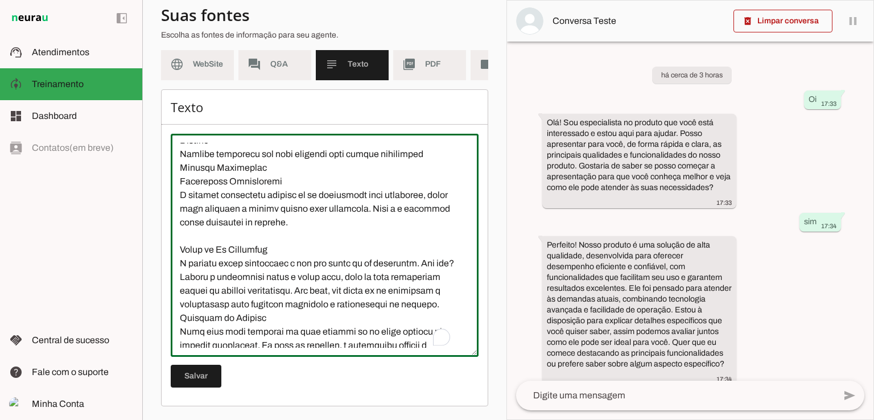
type textarea "11 Segmentos é Igual a 11 Negócios Gerando Lucros Diários. O que é o seu negoci…"
type md-outlined-text-field "11 Segmentos é Igual a 11 Negócios Gerando Lucros Diários. O que é o seu negoci…"
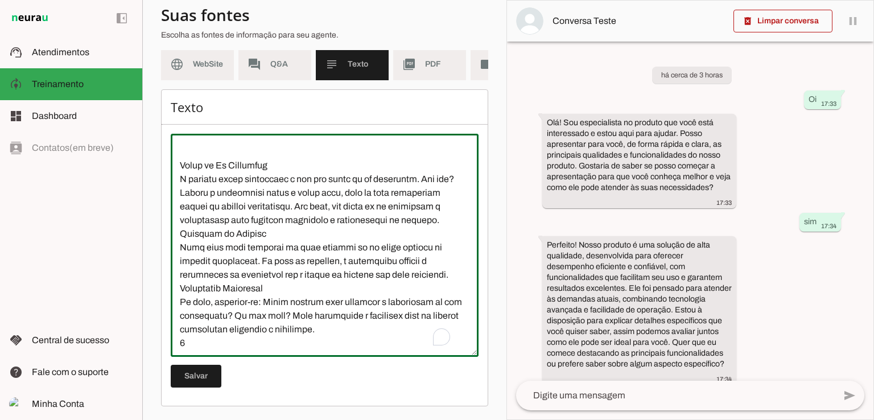
click at [234, 260] on textarea "To enrich screen reader interactions, please activate Accessibility in Grammarl…" at bounding box center [325, 245] width 308 height 205
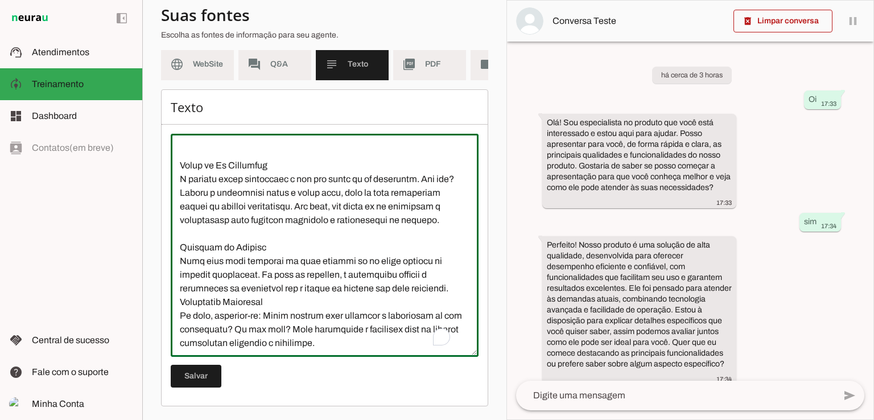
type textarea "11 Segmentos é Igual a 11 Negócios Gerando Lucros Diários. O que é o seu negoci…"
type md-outlined-text-field "11 Segmentos é Igual a 11 Negócios Gerando Lucros Diários. O que é o seu negoci…"
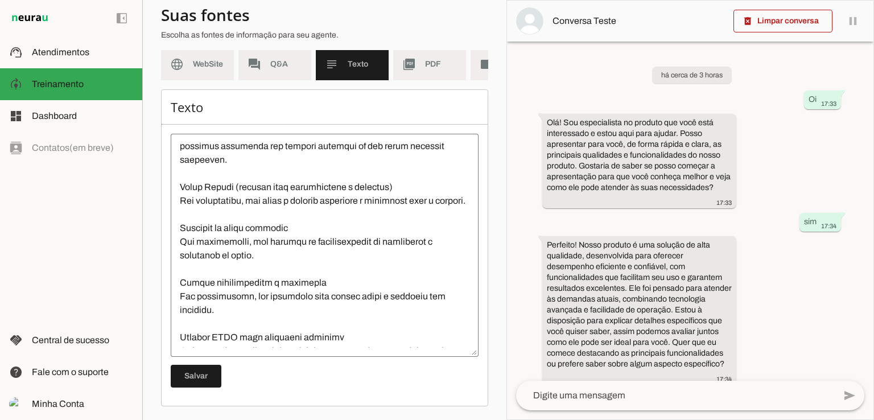
scroll to position [3825, 0]
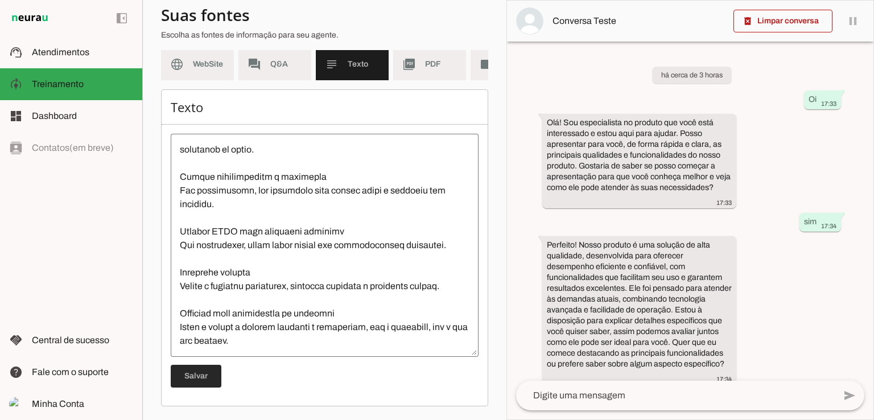
click at [199, 382] on span at bounding box center [196, 376] width 51 height 27
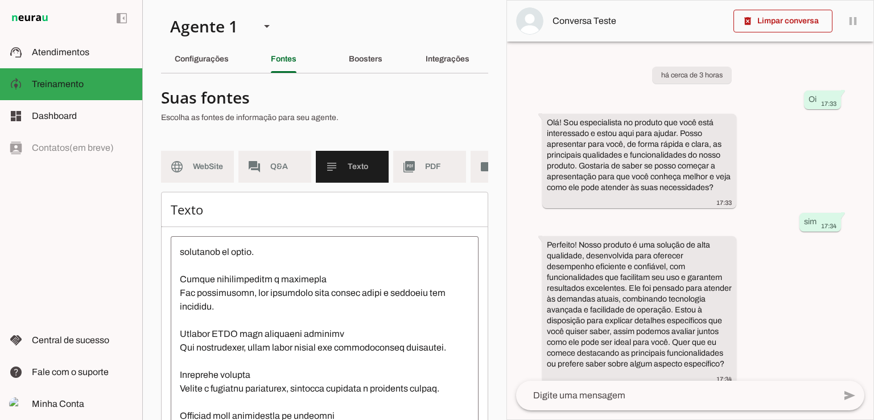
scroll to position [0, 64]
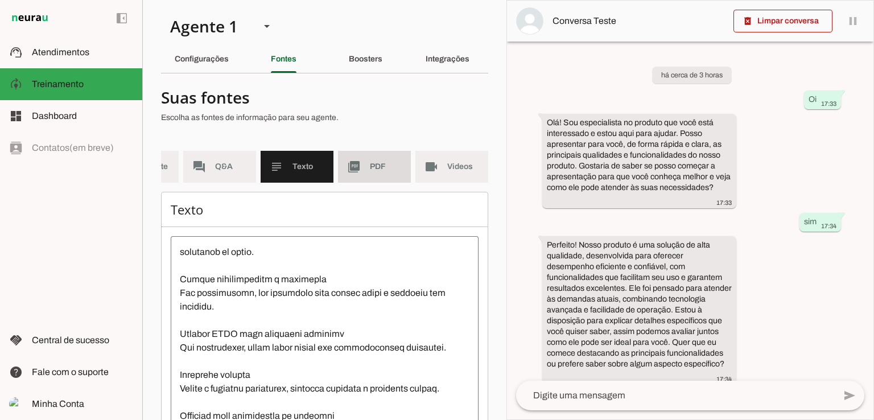
click at [386, 174] on md-item "picture_as_pdf PDF" at bounding box center [374, 167] width 73 height 32
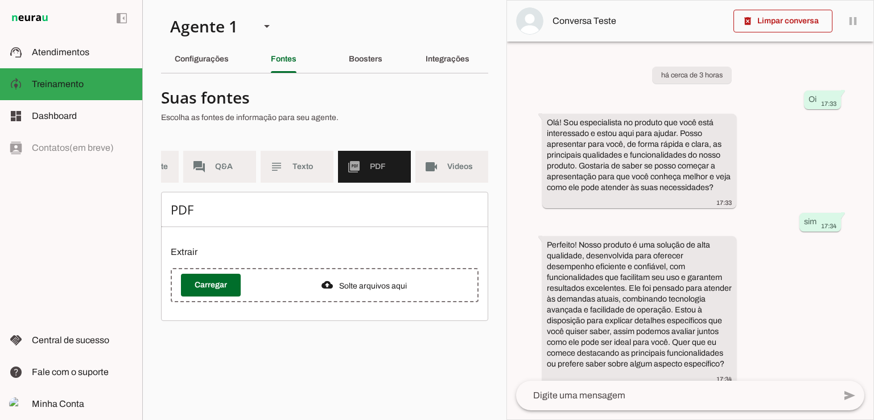
scroll to position [0, 55]
click at [462, 169] on span "Videos" at bounding box center [464, 166] width 32 height 11
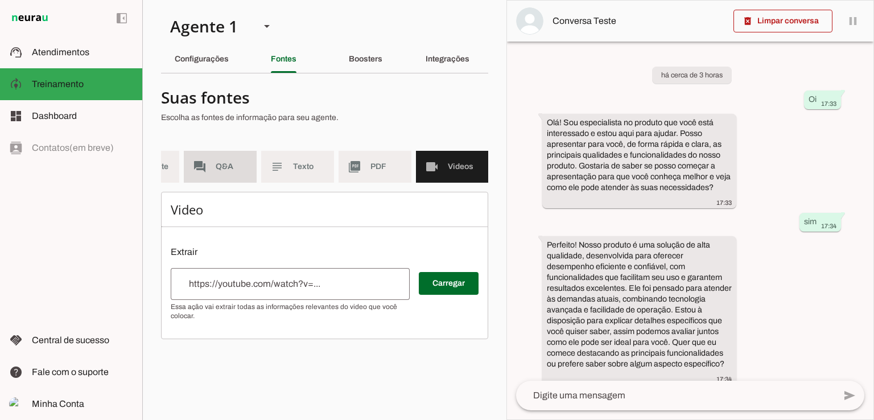
click at [218, 170] on span "Q&A" at bounding box center [232, 166] width 32 height 11
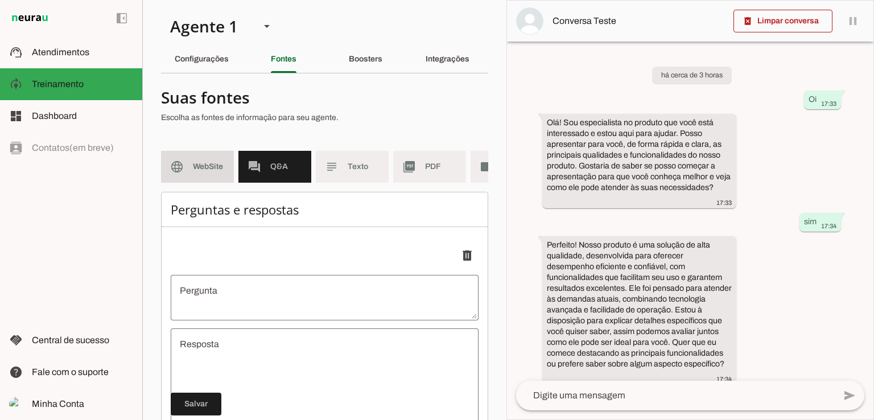
click at [197, 168] on span "WebSite" at bounding box center [209, 166] width 32 height 11
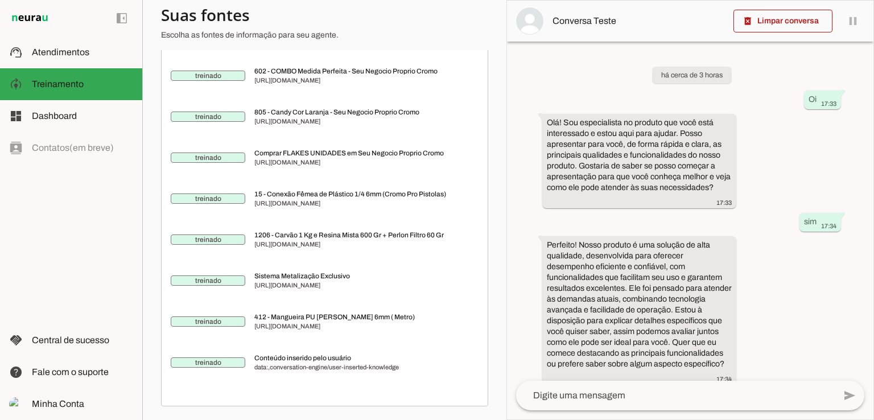
scroll to position [10222, 0]
